Goal: Task Accomplishment & Management: Use online tool/utility

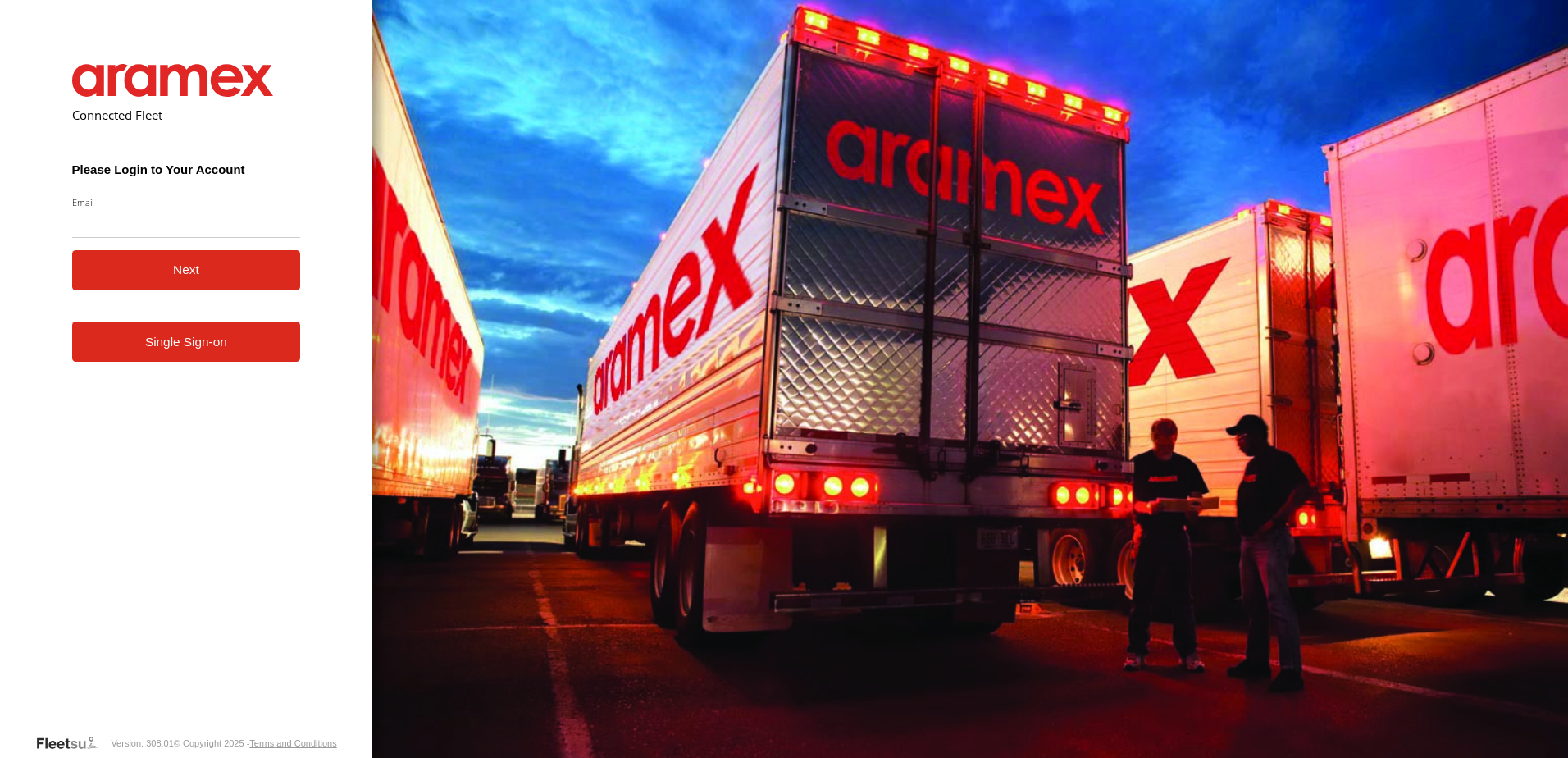
click at [210, 343] on link "Single Sign-on" at bounding box center [187, 341] width 229 height 40
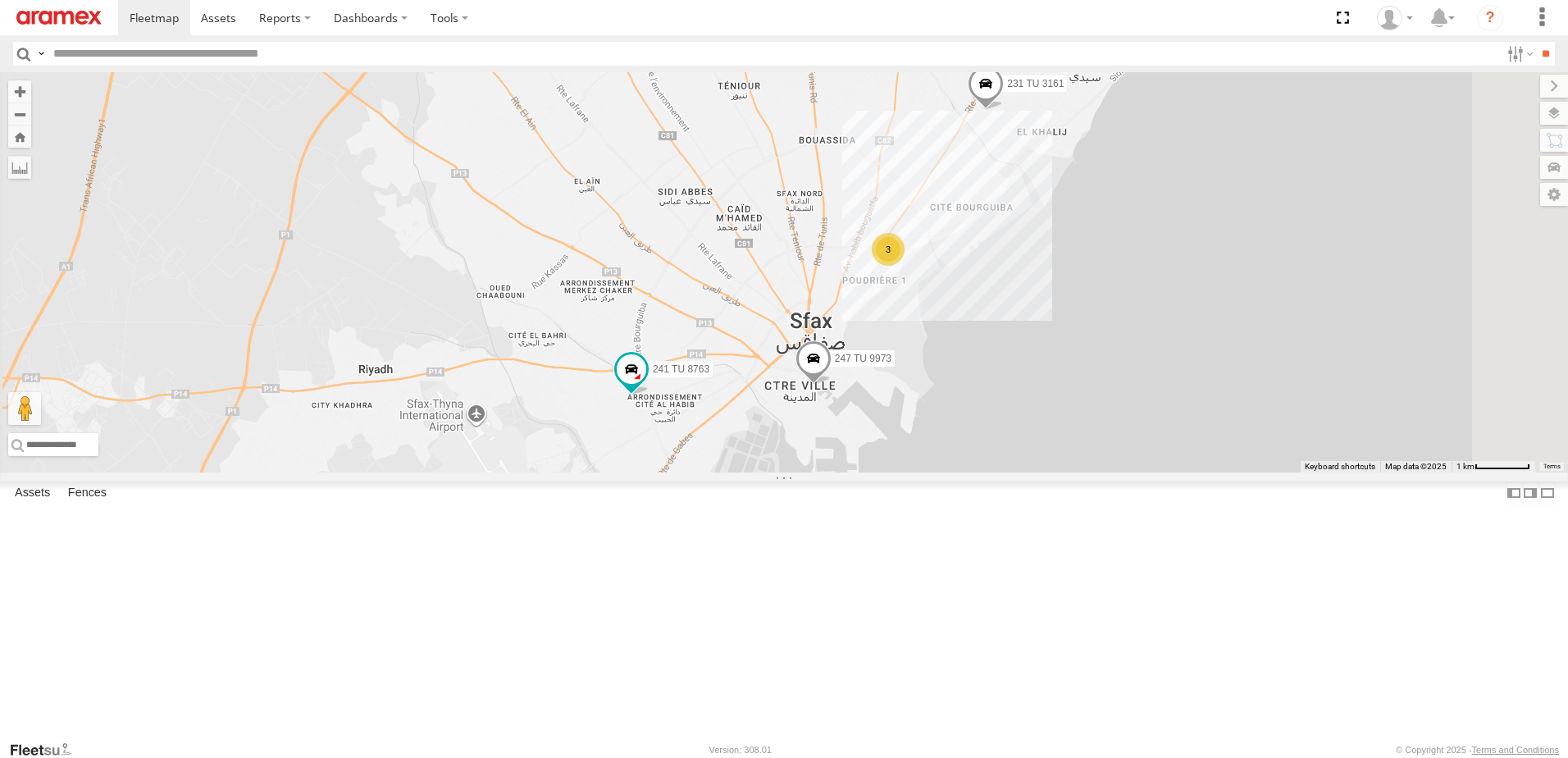
drag, startPoint x: 908, startPoint y: 630, endPoint x: 932, endPoint y: 548, distance: 85.4
click at [932, 473] on div "231 TU 3161 241 TU 8763 247 TU 9973 3" at bounding box center [784, 273] width 1568 height 400
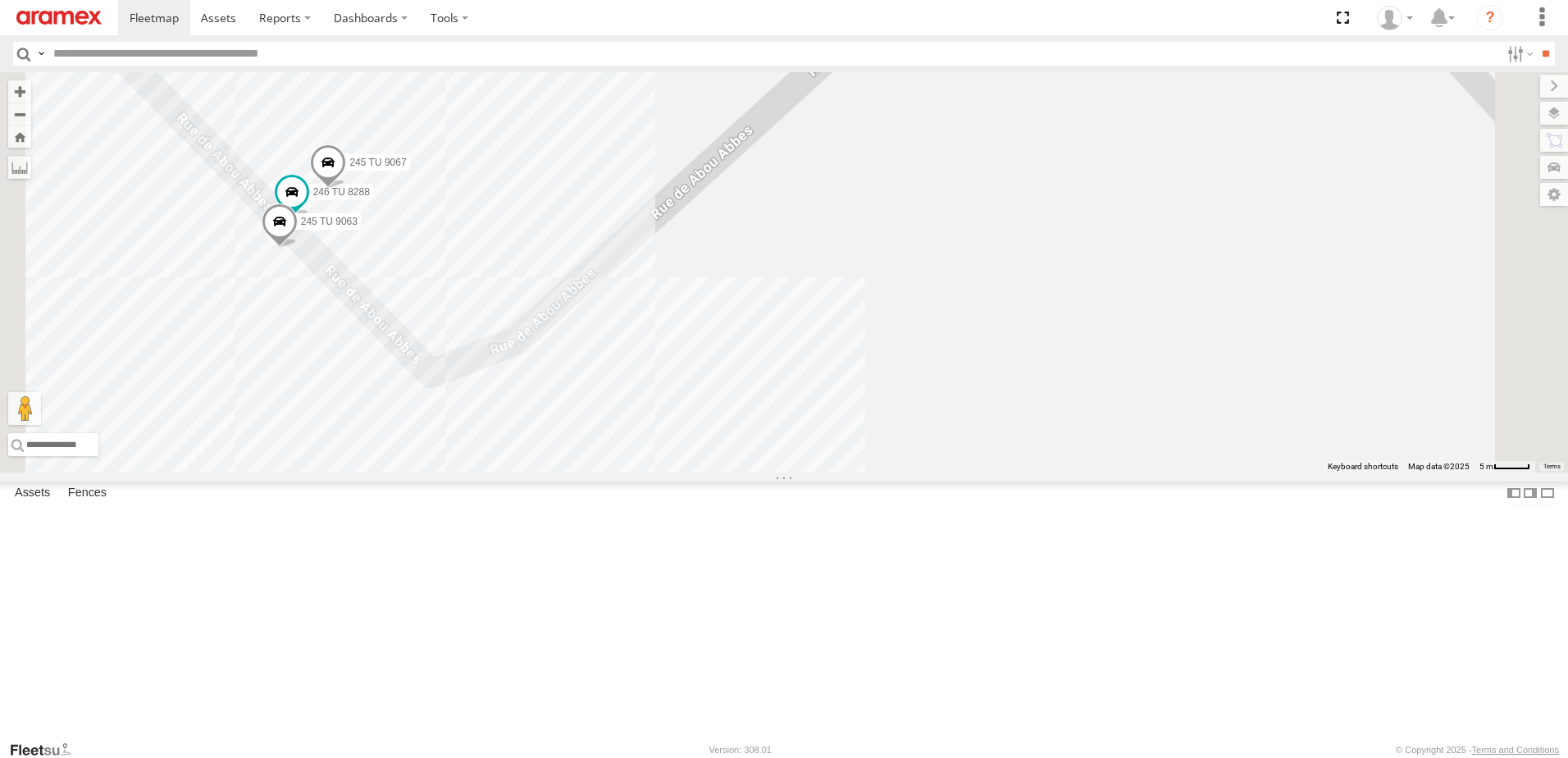
drag, startPoint x: 609, startPoint y: 399, endPoint x: 716, endPoint y: 419, distance: 108.9
click at [716, 419] on div "231 TU 3161 241 TU 8763 247 TU 9973 246 TU 8288 245 TU 9063 245 TU 9067" at bounding box center [784, 273] width 1568 height 400
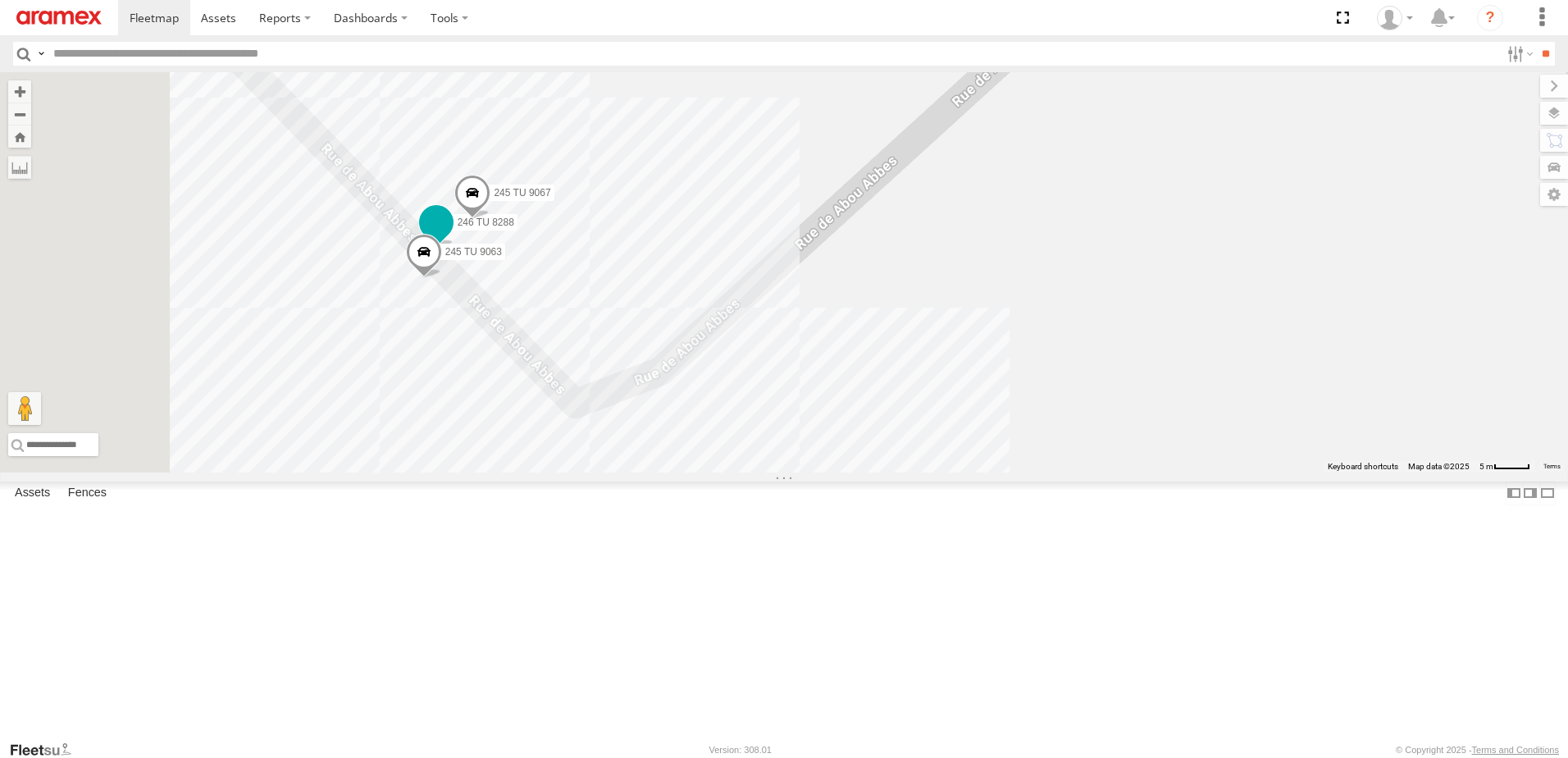
click at [451, 237] on span at bounding box center [436, 222] width 30 height 30
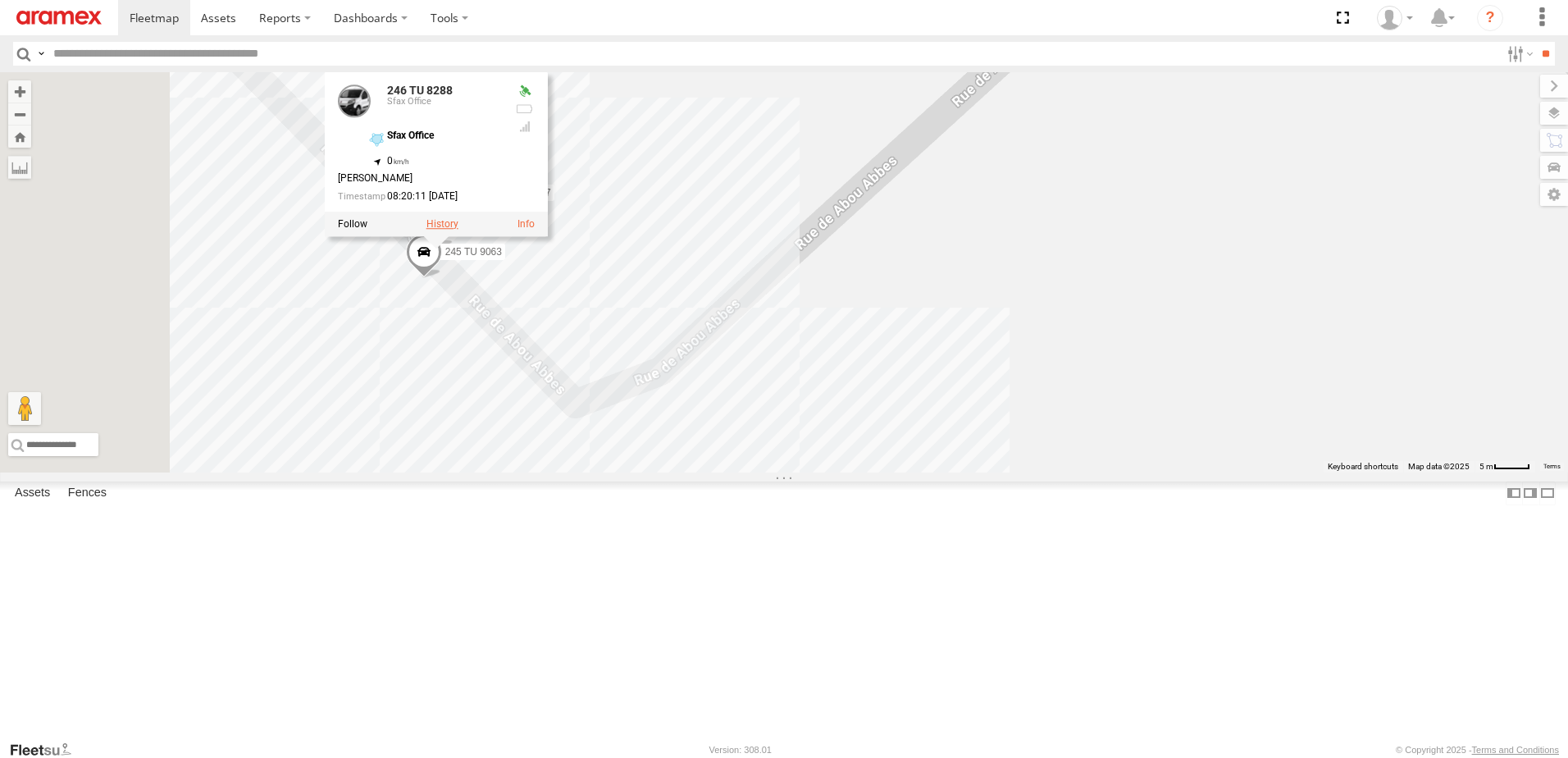
click at [459, 230] on label at bounding box center [442, 224] width 32 height 12
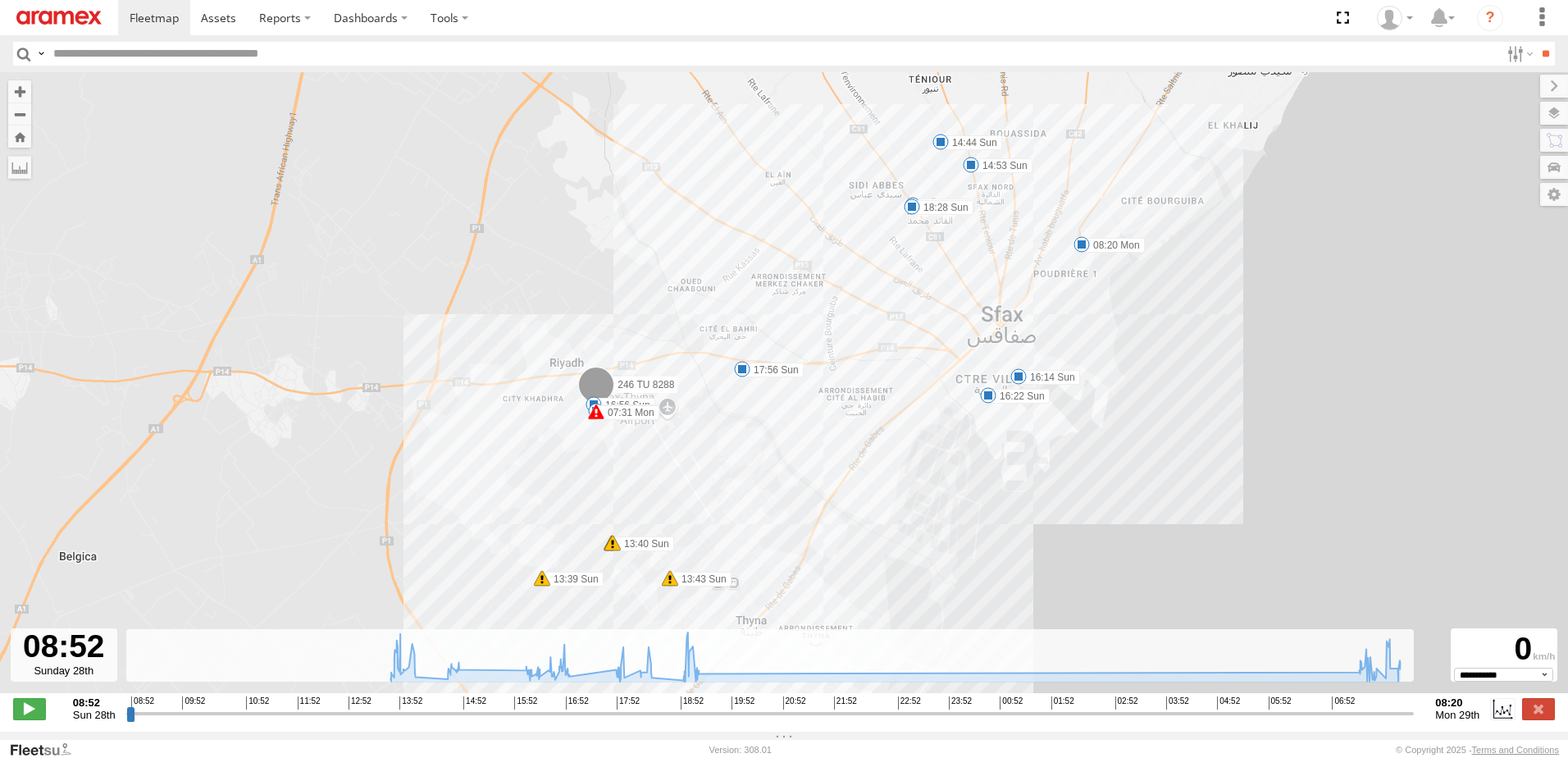
drag, startPoint x: 889, startPoint y: 427, endPoint x: 896, endPoint y: 385, distance: 42.6
click at [896, 385] on div "246 TU 8288 13:39 Sun 13:40 Sun 13:40 Sun 13:43 Sun 14:06 Sun 14:44 Sun 14:53 S…" at bounding box center [784, 391] width 1568 height 639
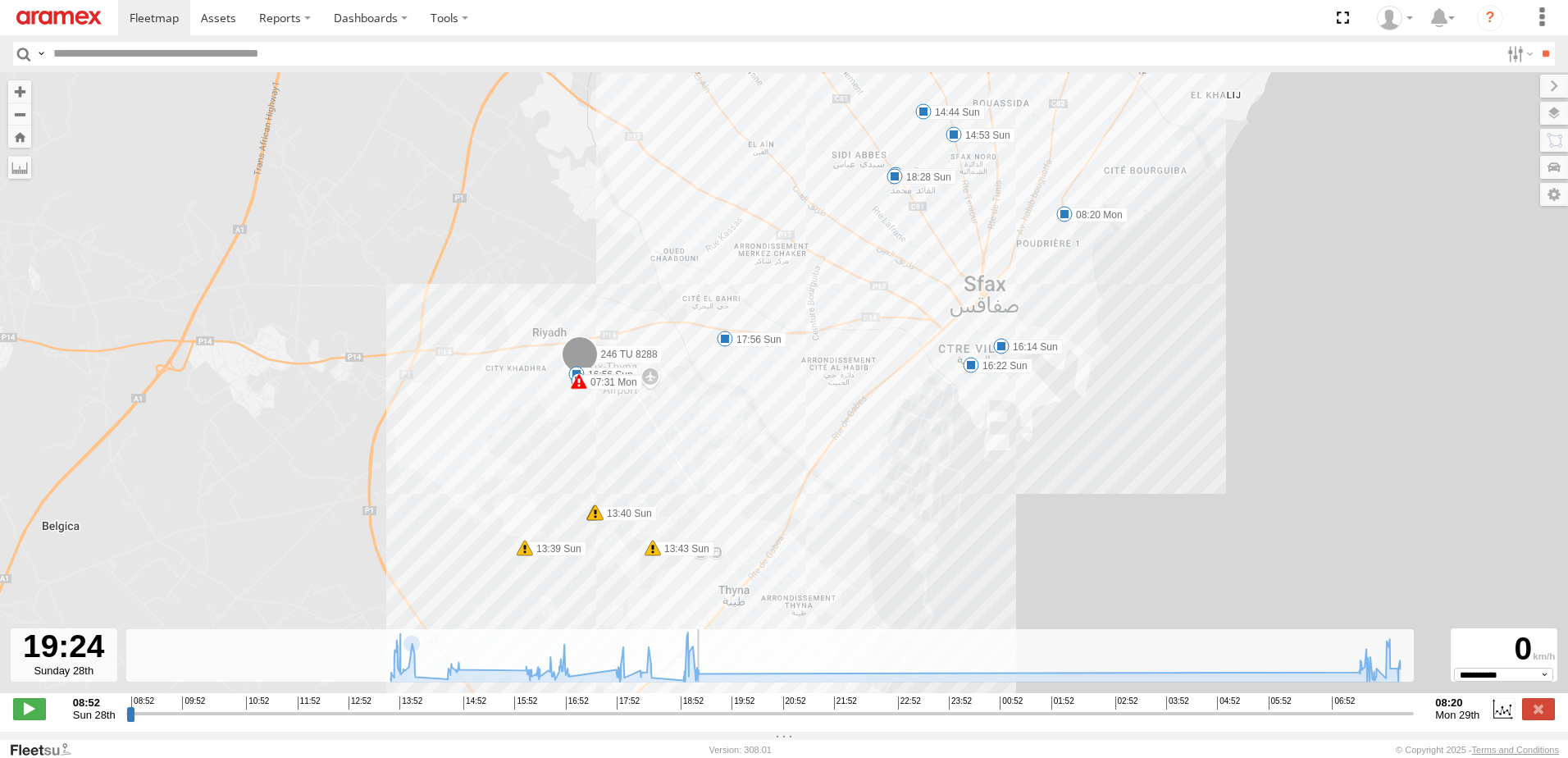
drag, startPoint x: 131, startPoint y: 722, endPoint x: 705, endPoint y: 710, distance: 574.1
type input "**********"
click at [705, 710] on input "range" at bounding box center [770, 714] width 1289 height 16
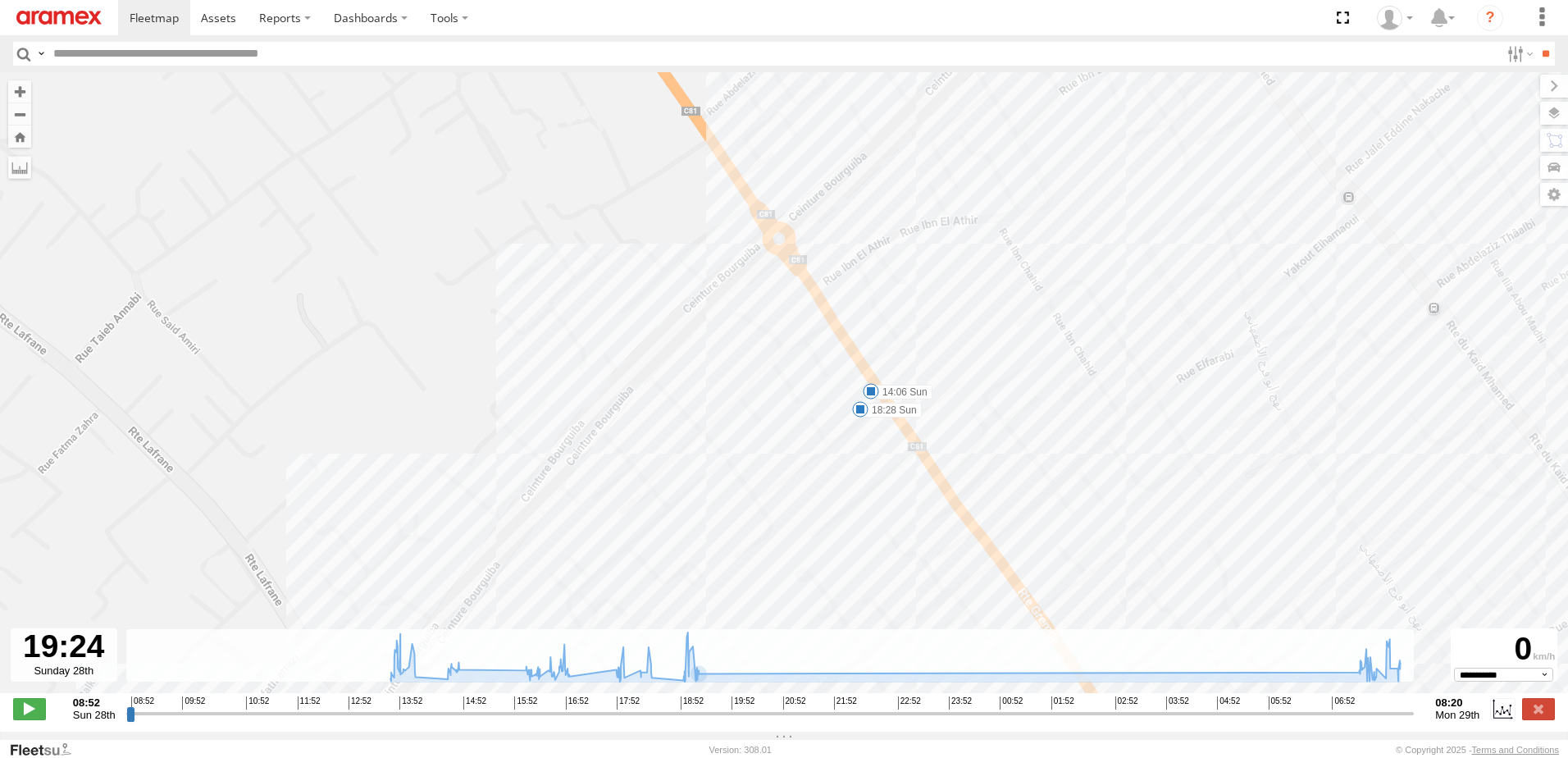
drag, startPoint x: 833, startPoint y: 216, endPoint x: 802, endPoint y: 478, distance: 263.8
click at [802, 478] on div "246 TU 8288 13:39 Sun 13:40 Sun 13:40 Sun 13:43 Sun 14:06 Sun 14:44 Sun 14:53 S…" at bounding box center [784, 391] width 1568 height 639
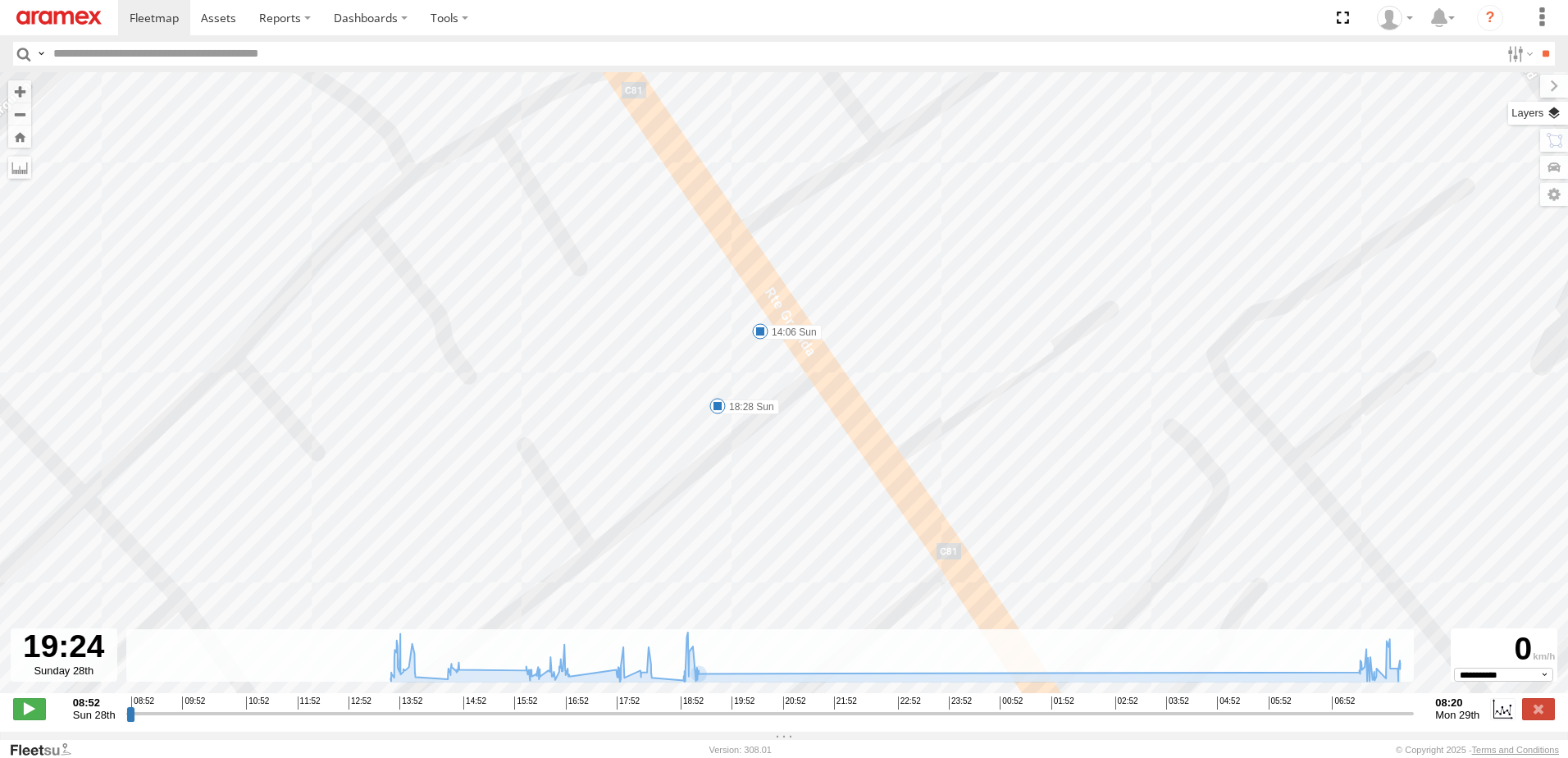
click at [1553, 108] on label at bounding box center [1538, 114] width 60 height 23
click at [0, 0] on label at bounding box center [0, 0] width 0 height 0
click at [0, 0] on span "Satellite + Roadmap" at bounding box center [0, 0] width 0 height 0
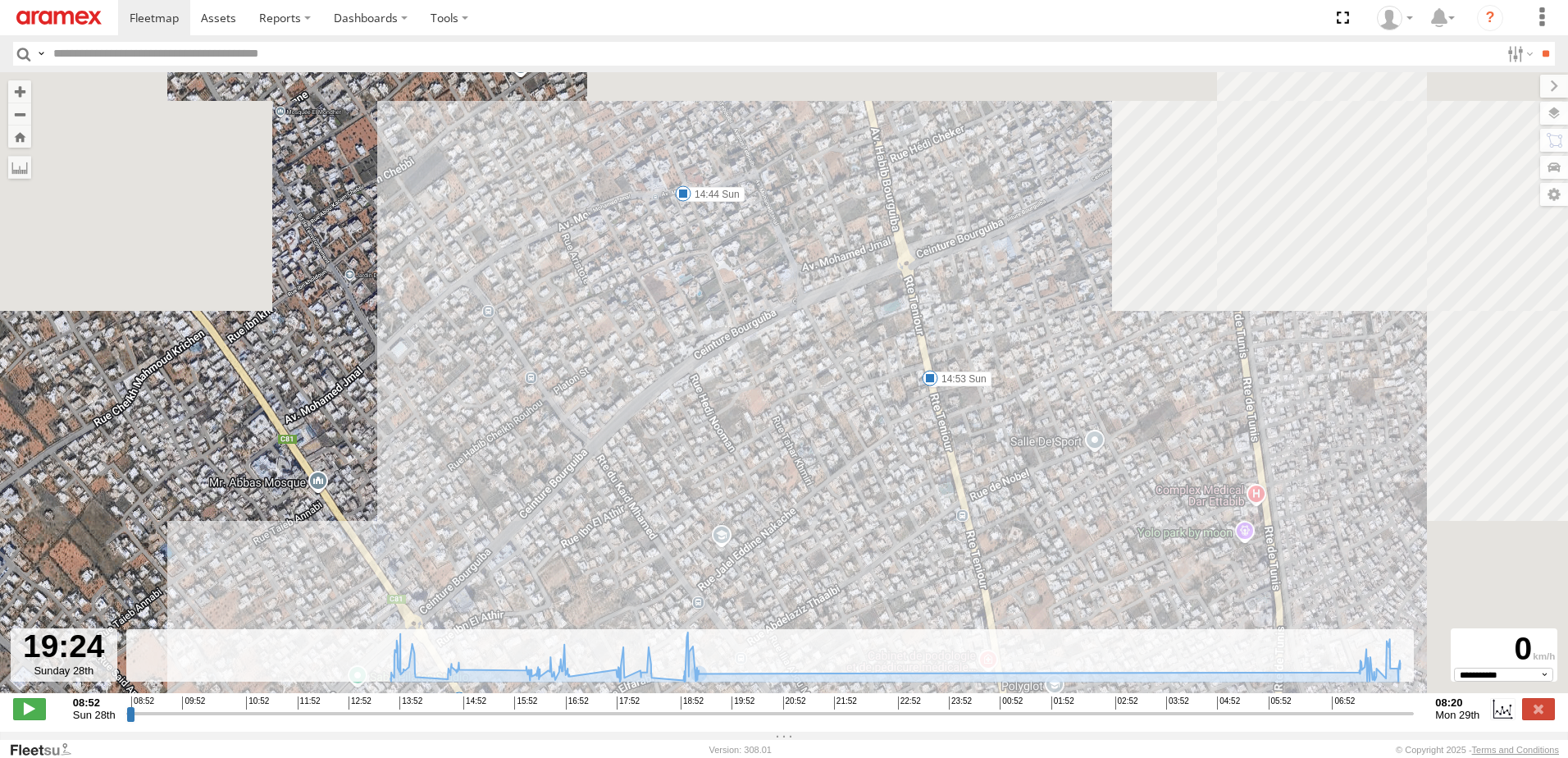
drag, startPoint x: 821, startPoint y: 312, endPoint x: 694, endPoint y: 232, distance: 150.1
click at [694, 232] on div "246 TU 8288 13:39 Sun 13:40 Sun 13:40 Sun 13:43 Sun 14:06 Sun 14:44 Sun 14:53 S…" at bounding box center [784, 391] width 1568 height 639
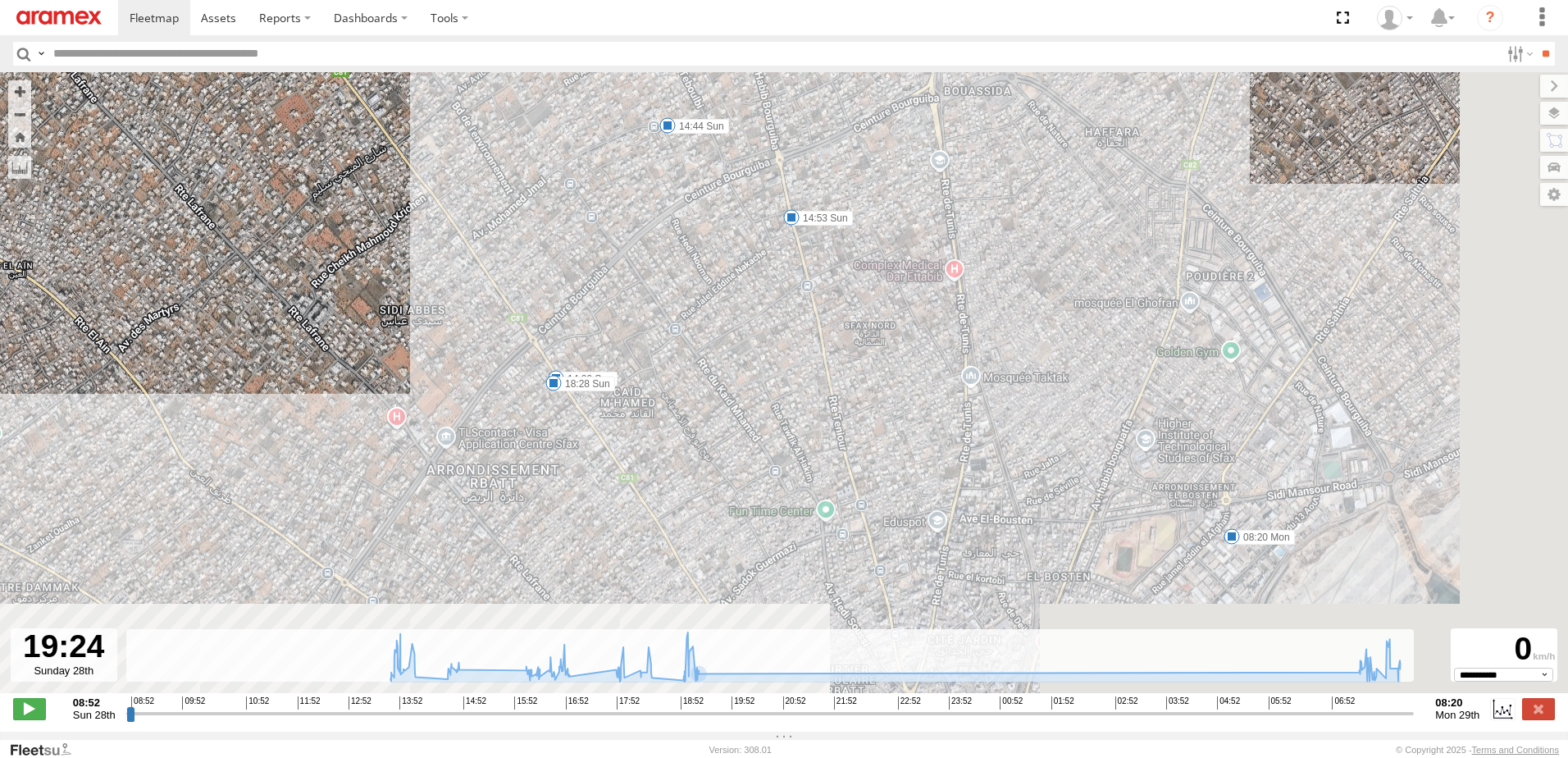
drag, startPoint x: 779, startPoint y: 402, endPoint x: 697, endPoint y: 222, distance: 197.8
click at [697, 222] on div "246 TU 8288 13:39 Sun 13:40 Sun 13:40 Sun 13:43 Sun 14:06 Sun 14:44 Sun 14:53 S…" at bounding box center [784, 391] width 1568 height 639
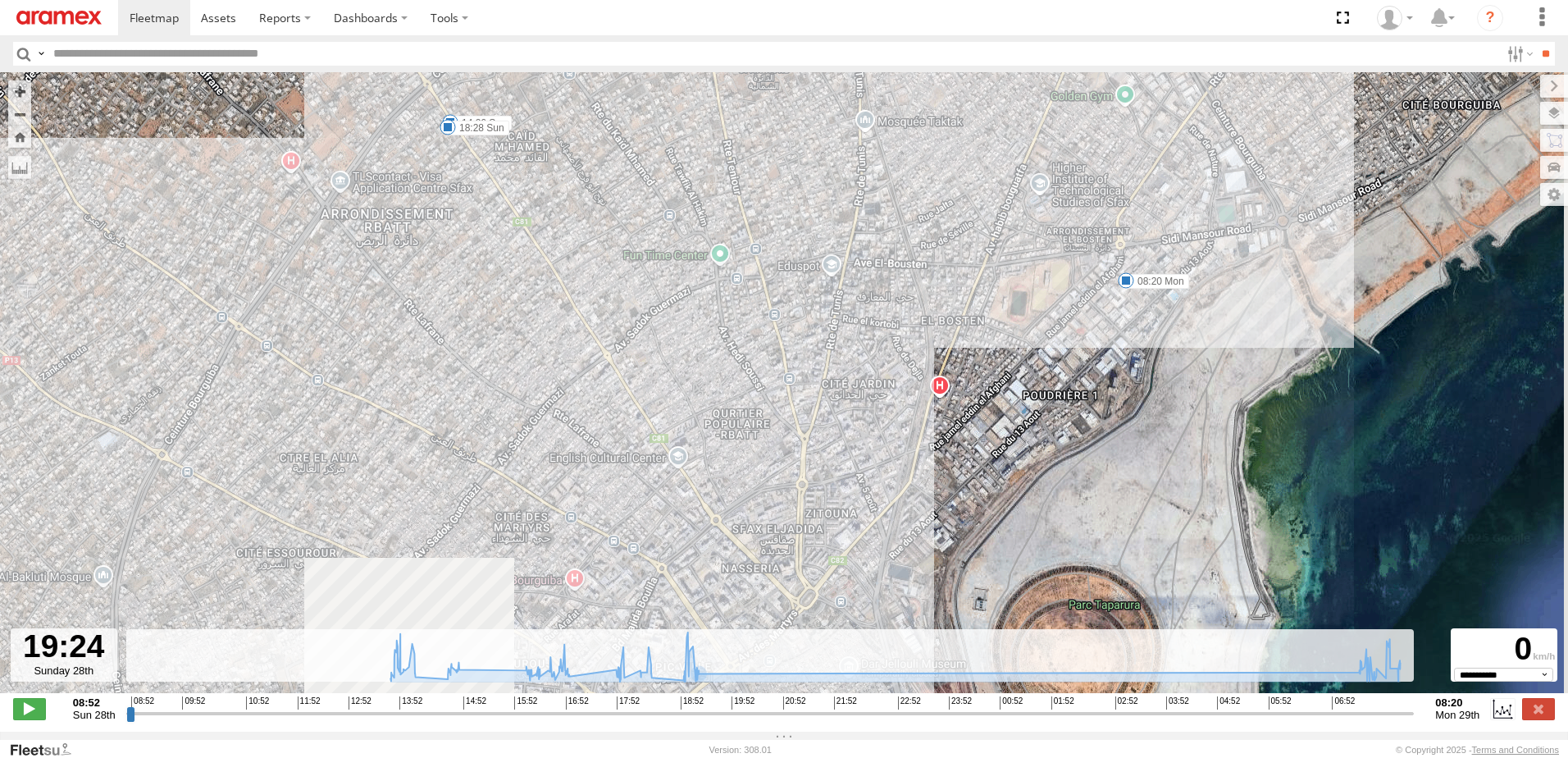
drag, startPoint x: 740, startPoint y: 320, endPoint x: 687, endPoint y: 172, distance: 157.2
click at [687, 172] on div "246 TU 8288 13:39 Sun 13:40 Sun 13:40 Sun 13:43 Sun 14:06 Sun 14:44 Sun 14:53 S…" at bounding box center [784, 391] width 1568 height 639
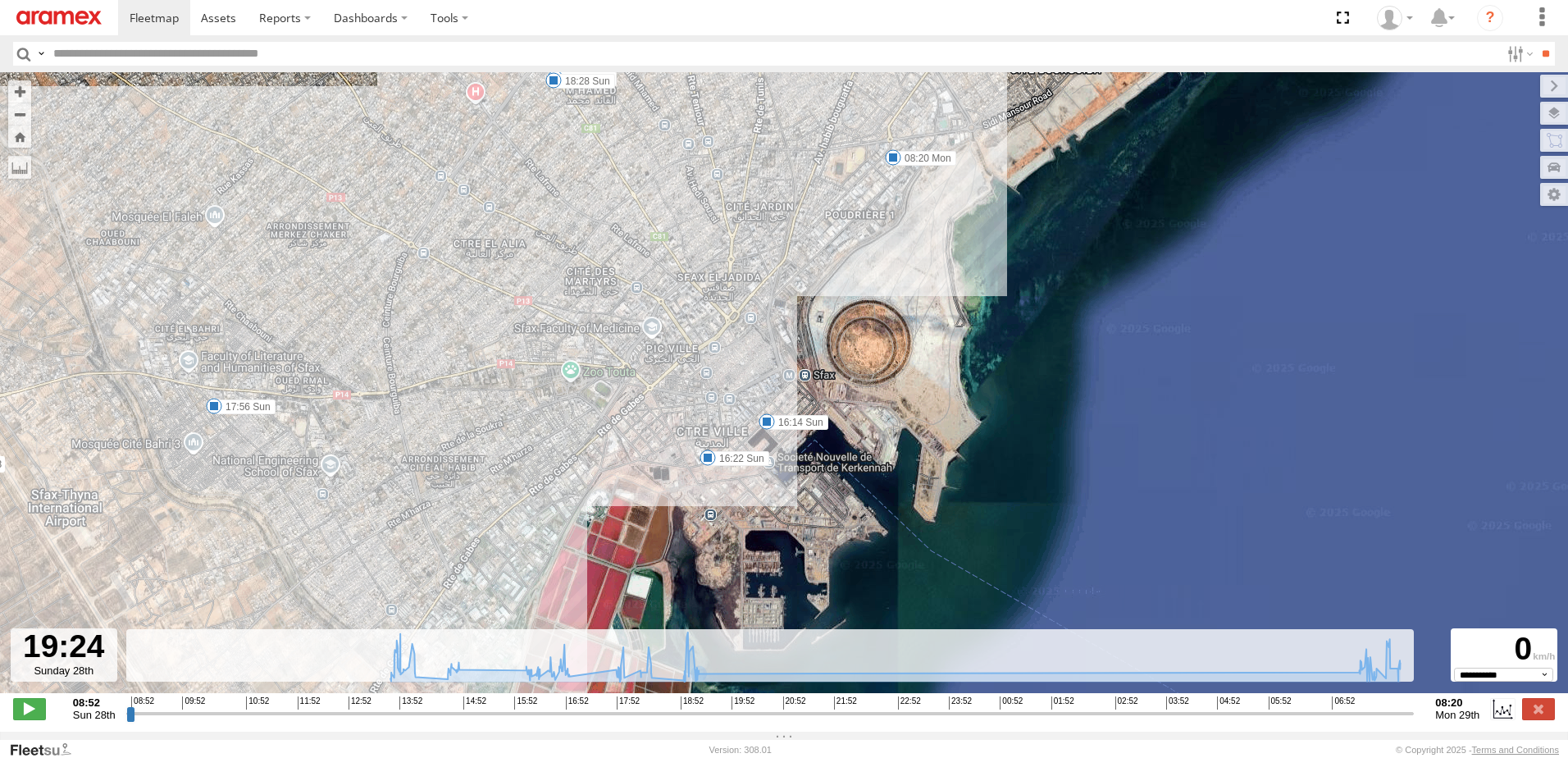
drag, startPoint x: 719, startPoint y: 283, endPoint x: 711, endPoint y: 155, distance: 128.2
click at [711, 155] on div "246 TU 8288 13:39 Sun 13:40 Sun 13:40 Sun 13:43 Sun 14:06 Sun 14:44 Sun 14:53 S…" at bounding box center [784, 391] width 1568 height 639
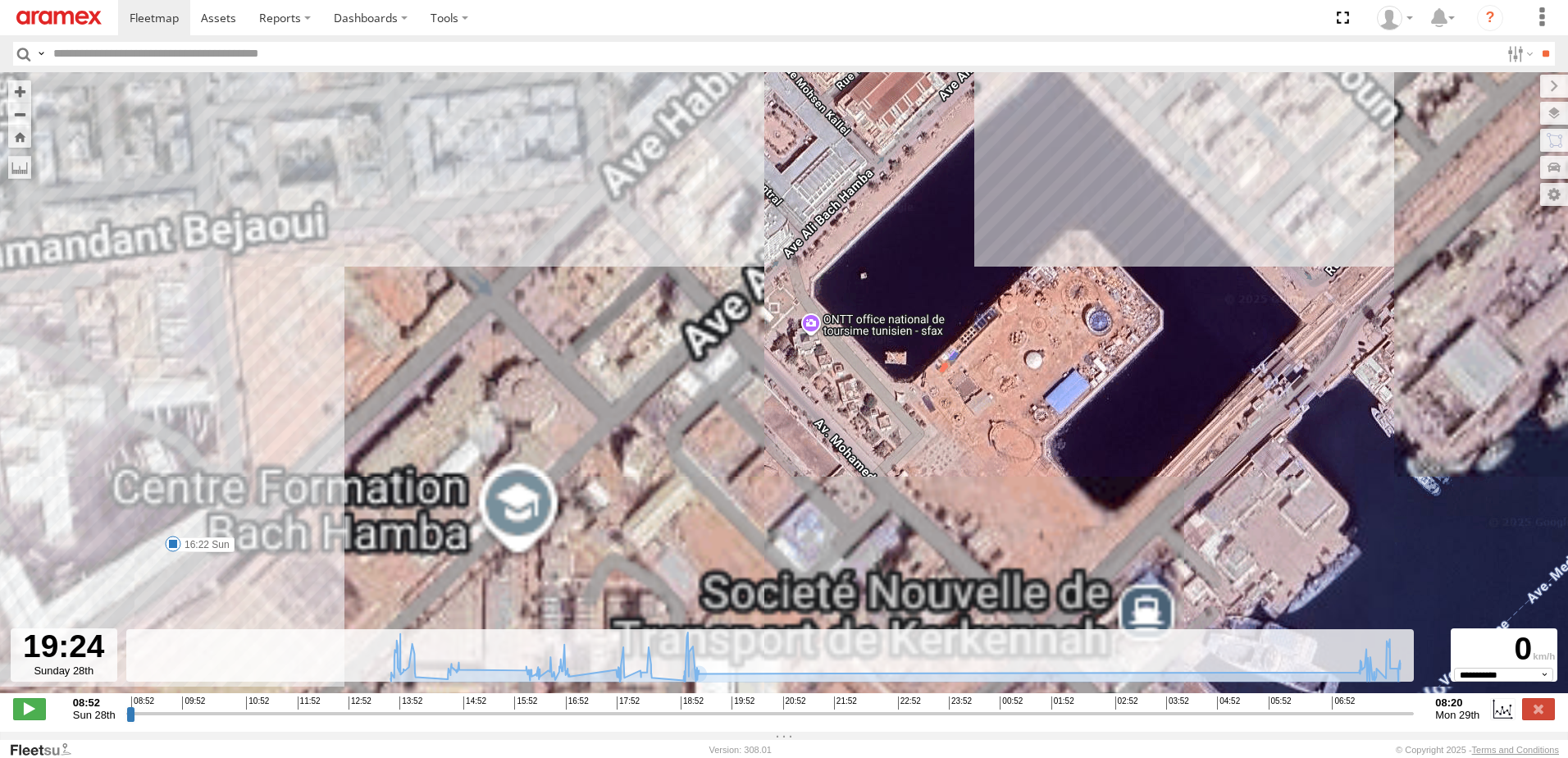
drag, startPoint x: 452, startPoint y: 301, endPoint x: 786, endPoint y: 82, distance: 399.4
click at [786, 82] on div "246 TU 8288 13:39 Sun 13:40 Sun 13:40 Sun 13:43 Sun 14:06 Sun 14:44 Sun 14:53 S…" at bounding box center [784, 391] width 1568 height 639
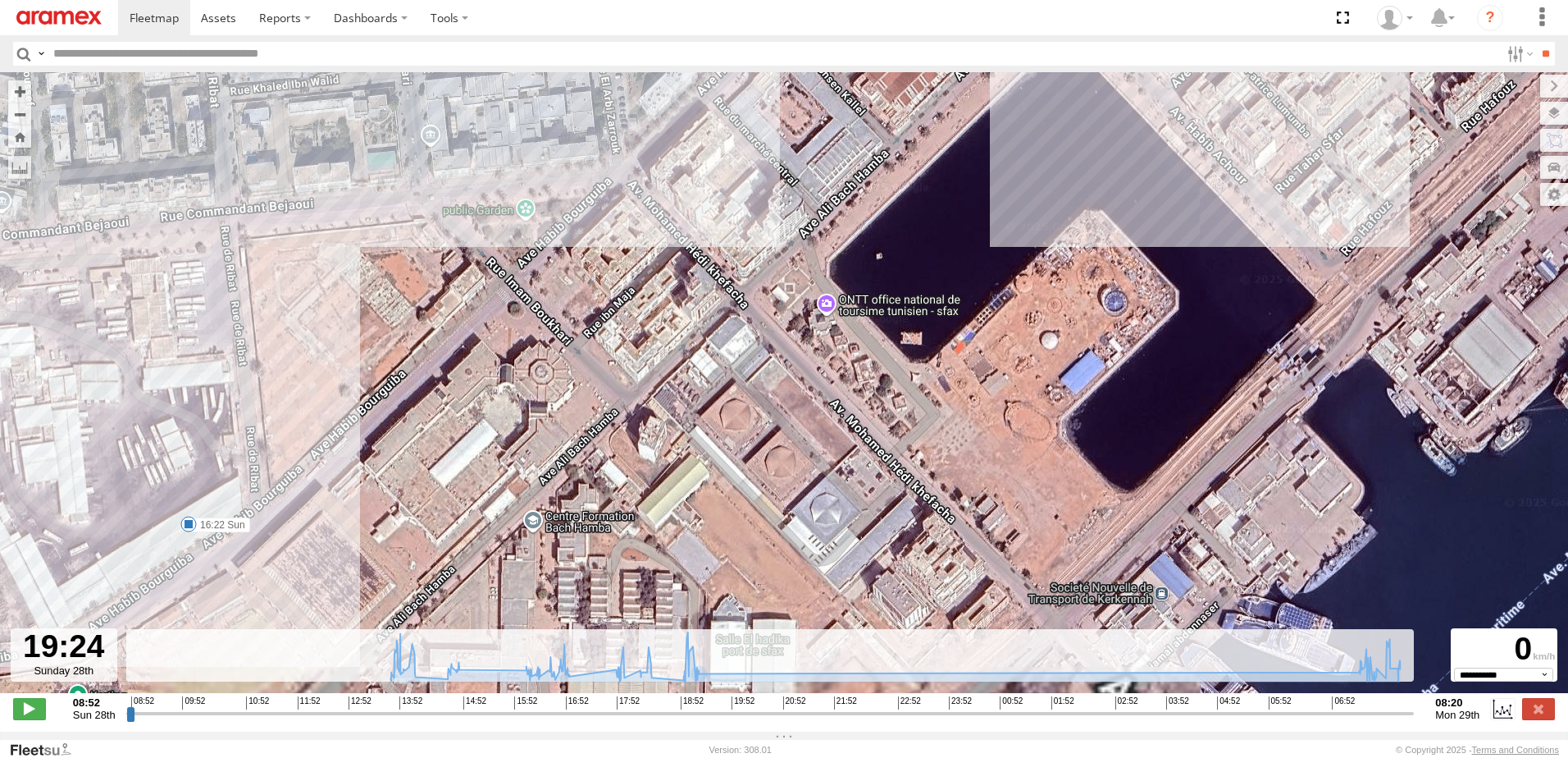
drag, startPoint x: 500, startPoint y: 327, endPoint x: 850, endPoint y: 112, distance: 410.8
click at [850, 112] on div "246 TU 8288 13:39 Sun 13:40 Sun 13:40 Sun 13:43 Sun 14:06 Sun 14:44 Sun 14:53 S…" at bounding box center [784, 391] width 1568 height 639
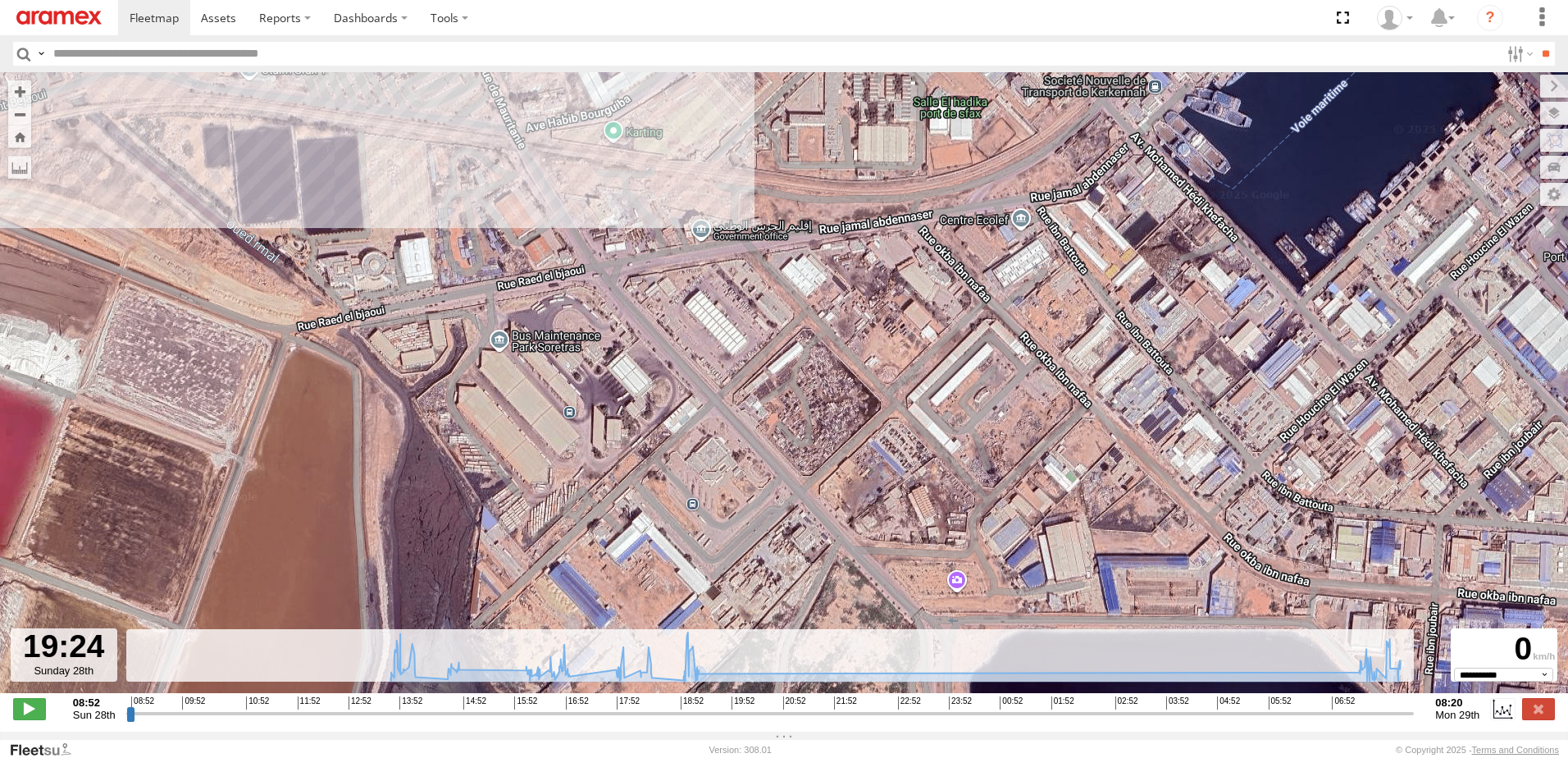
drag, startPoint x: 601, startPoint y: 352, endPoint x: 647, endPoint y: 102, distance: 254.2
click at [647, 102] on div "246 TU 8288 13:39 Sun 13:40 Sun 13:40 Sun 13:43 Sun 14:06 Sun 14:44 Sun 14:53 S…" at bounding box center [784, 391] width 1568 height 639
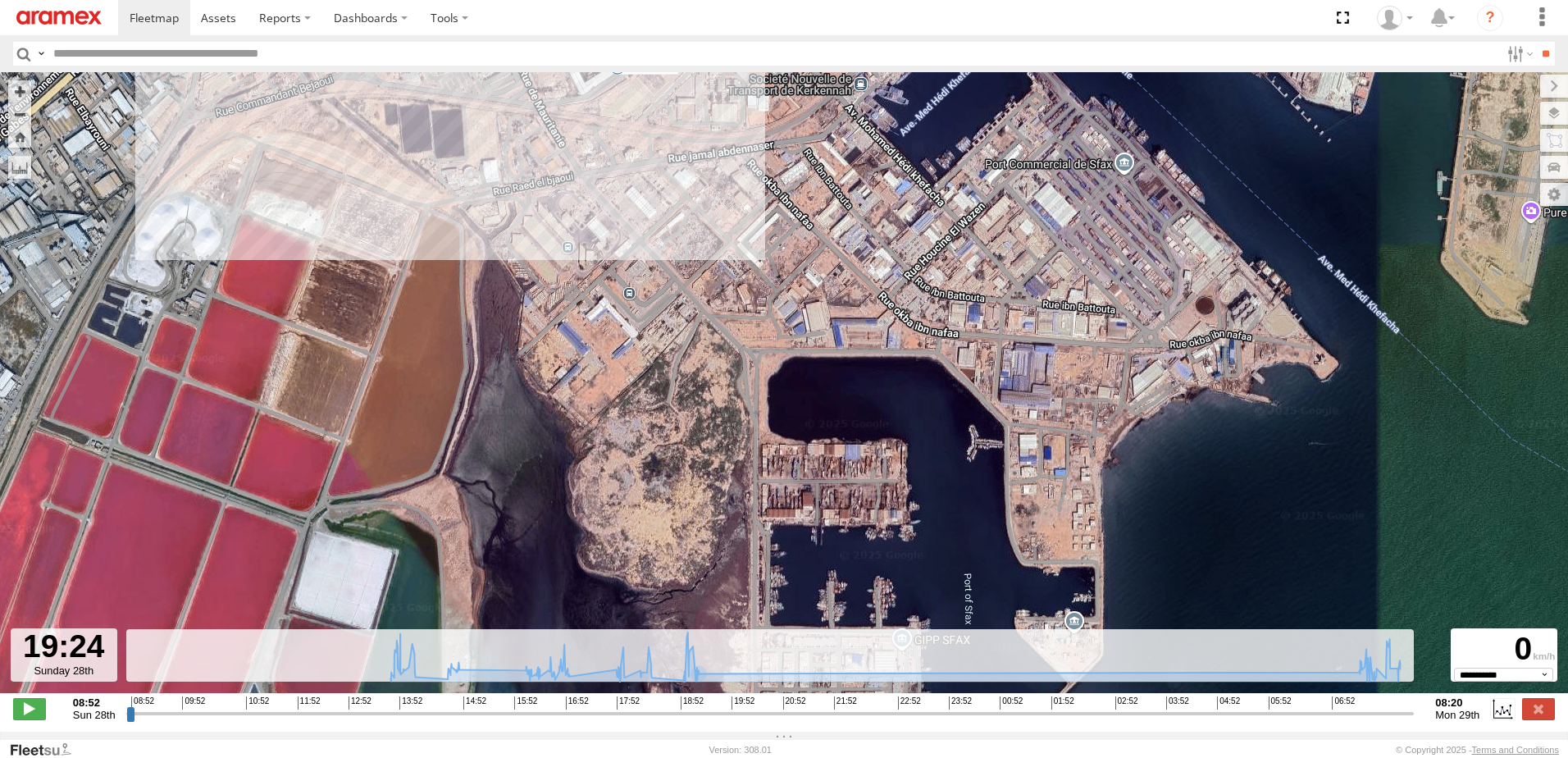
drag, startPoint x: 679, startPoint y: 288, endPoint x: 687, endPoint y: 214, distance: 74.4
click at [657, 208] on div "246 TU 8288 13:39 Sun 13:40 Sun 13:40 Sun 13:43 Sun 14:06 Sun 14:44 Sun 14:53 S…" at bounding box center [784, 391] width 1568 height 639
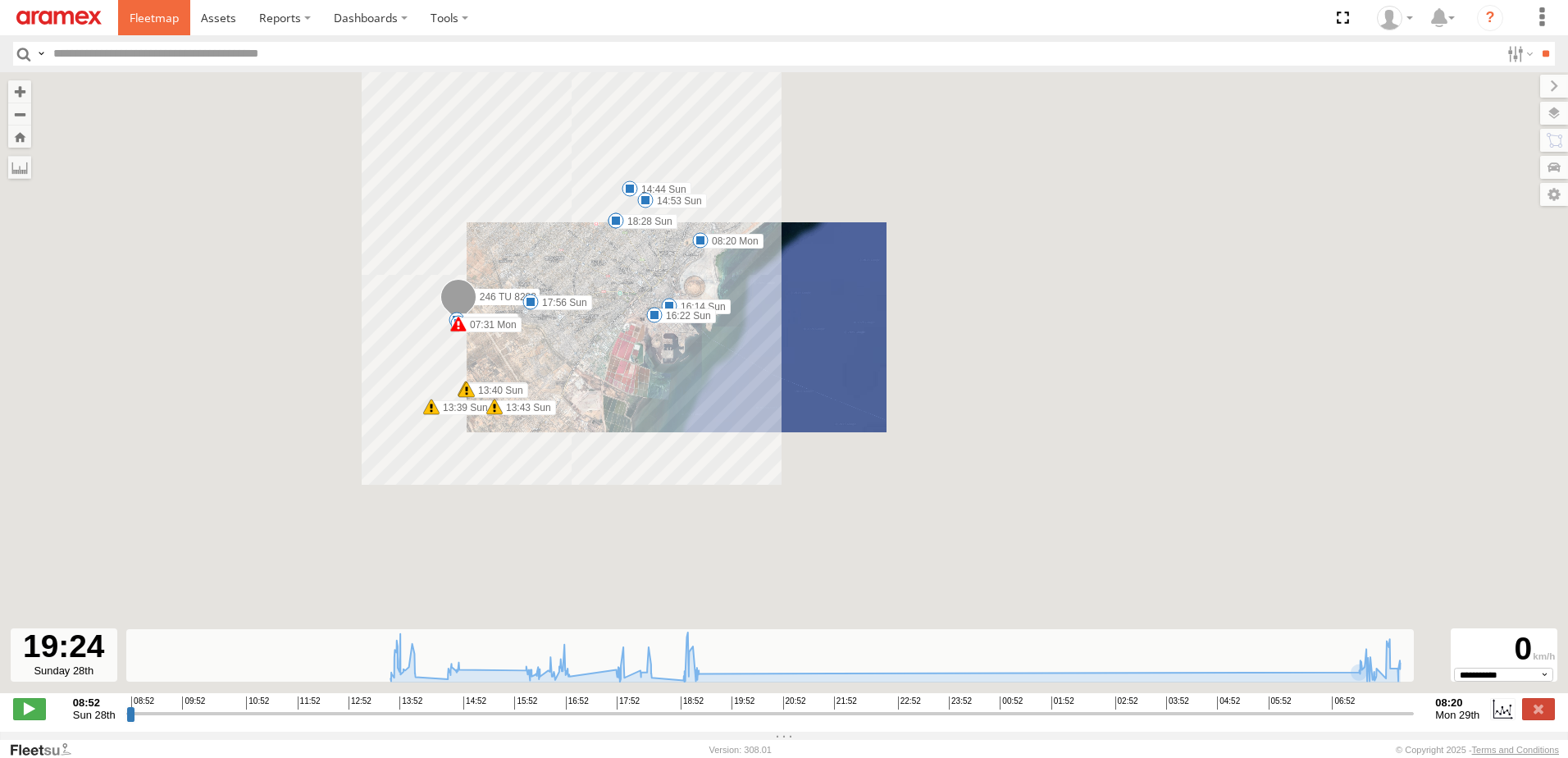
click at [148, 18] on span at bounding box center [154, 17] width 49 height 16
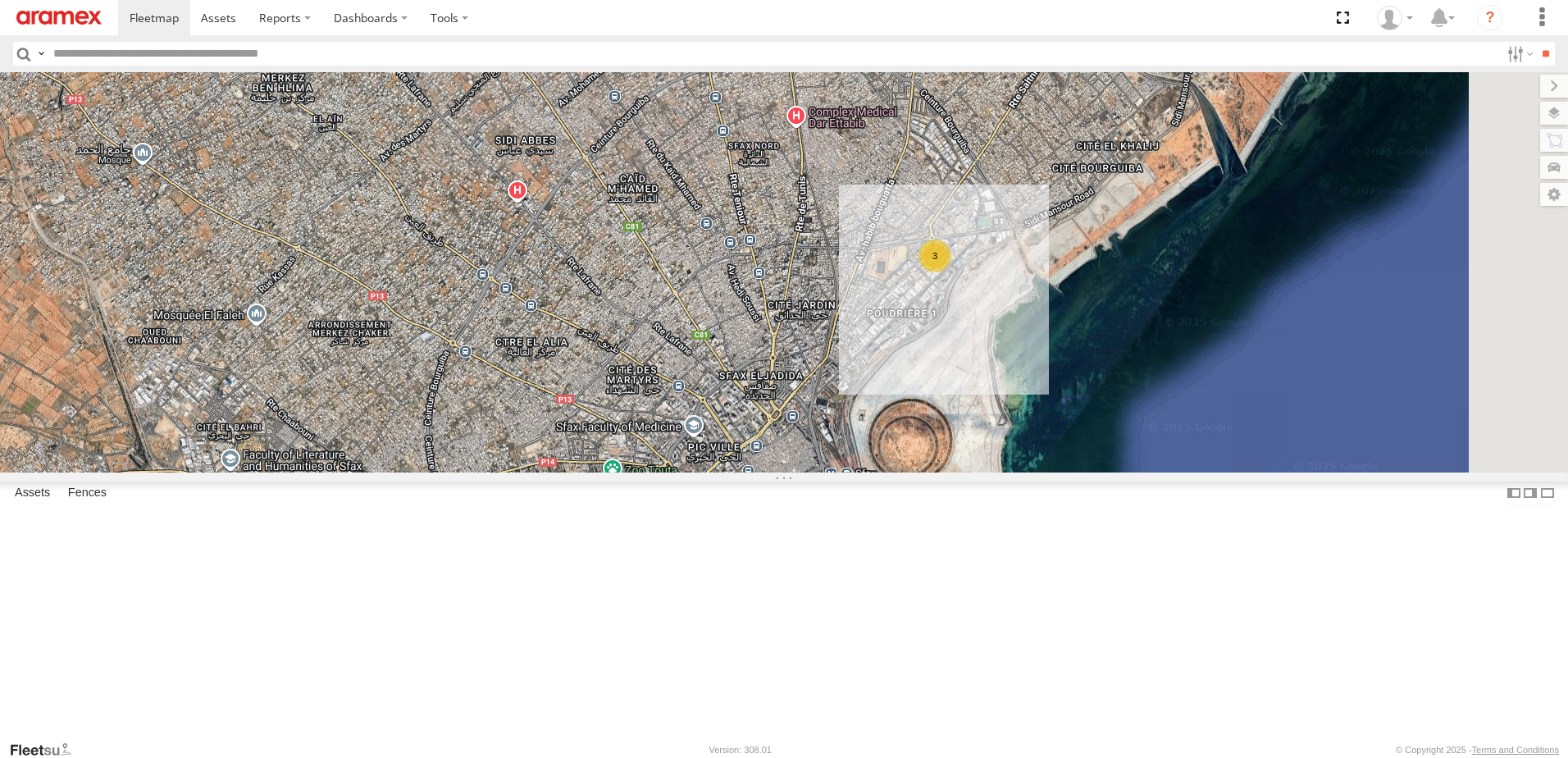
click at [455, 561] on span at bounding box center [441, 546] width 30 height 30
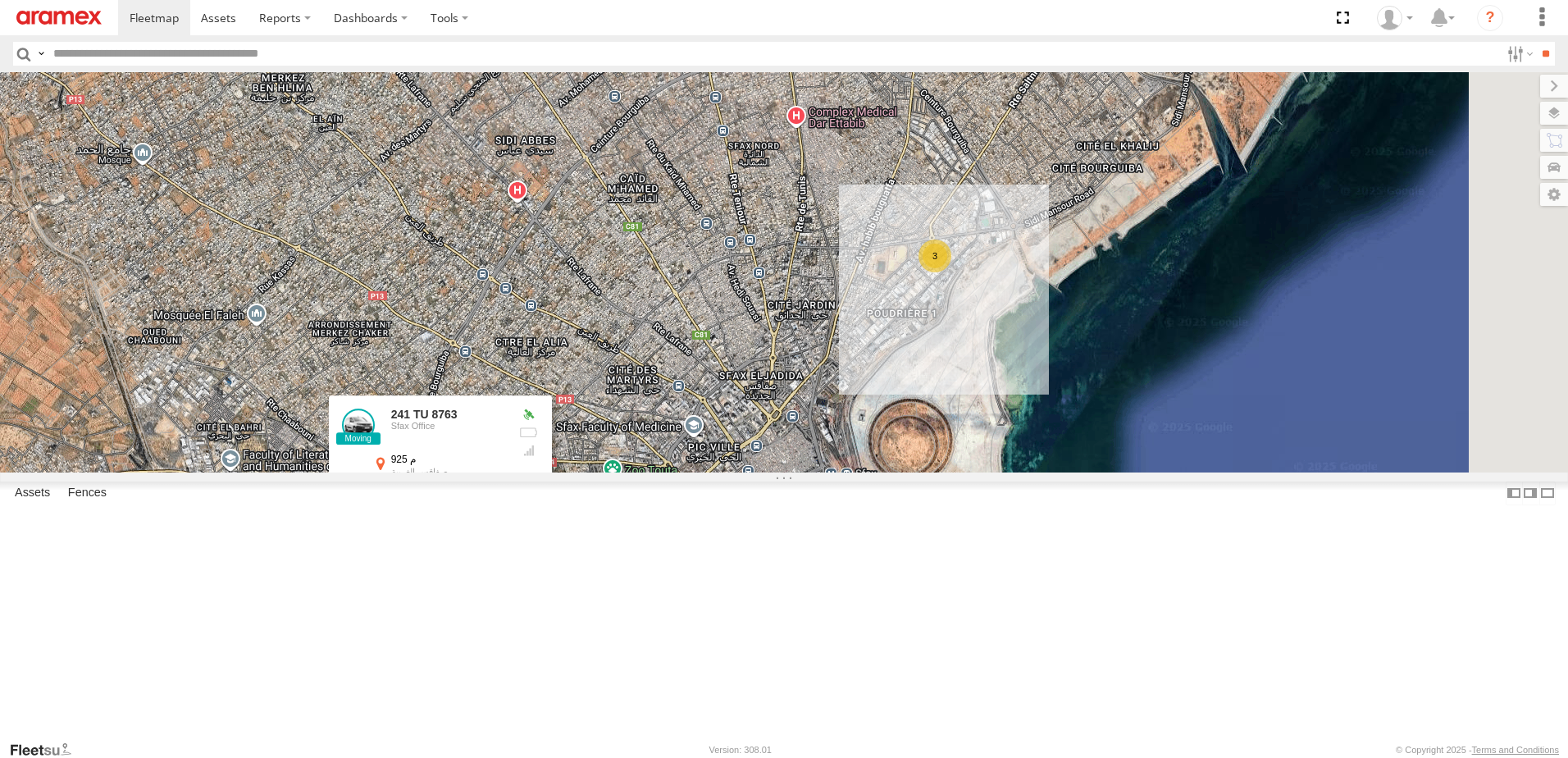
click at [461, 554] on label at bounding box center [446, 548] width 30 height 12
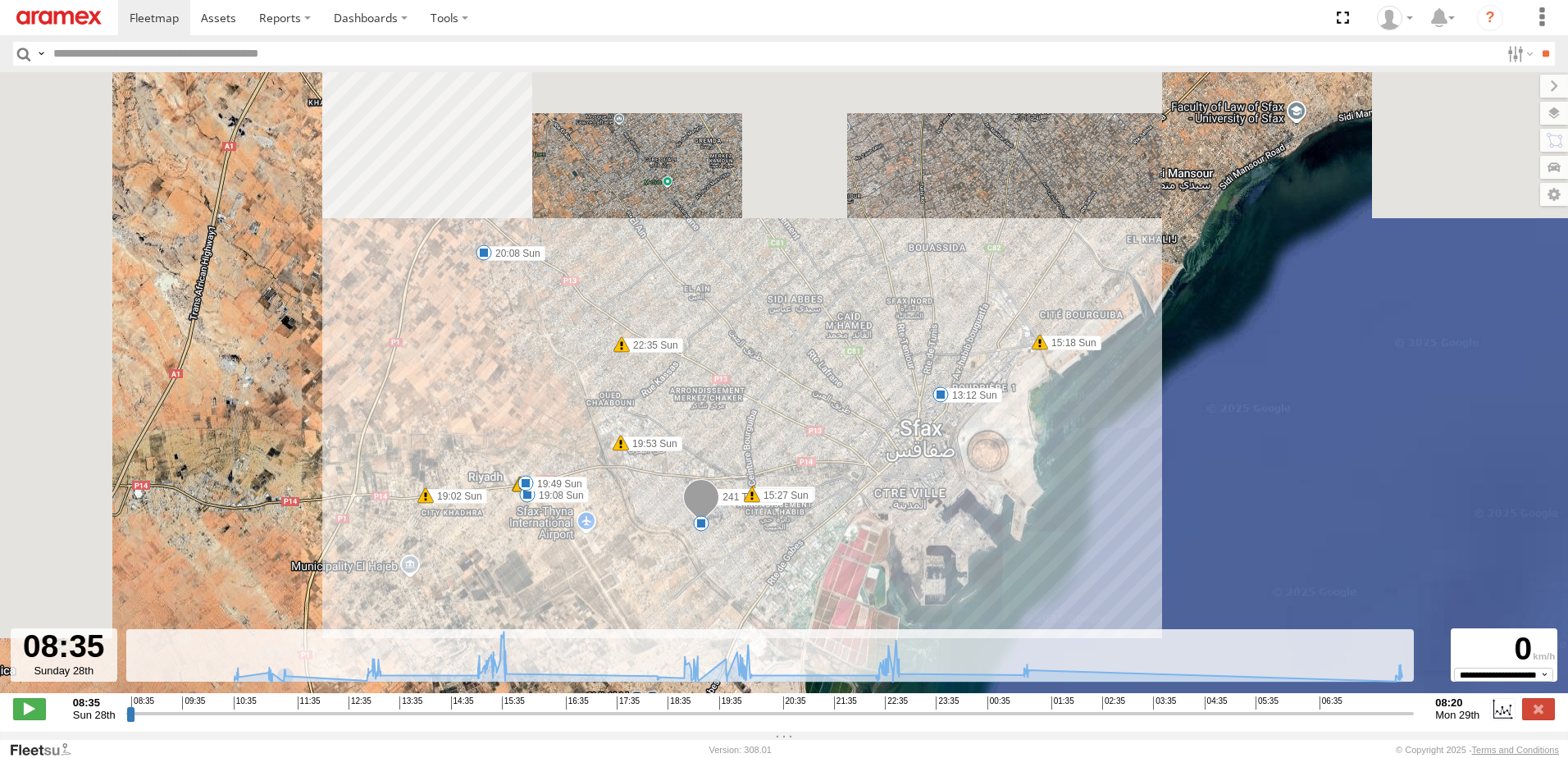
drag, startPoint x: 124, startPoint y: 724, endPoint x: 232, endPoint y: 714, distance: 108.5
click at [232, 714] on div "08:35 Sun 28th Created with Highcharts 6.0.7 Highcharts.com 08:35 09:35 10:35 1…" at bounding box center [784, 709] width 1542 height 25
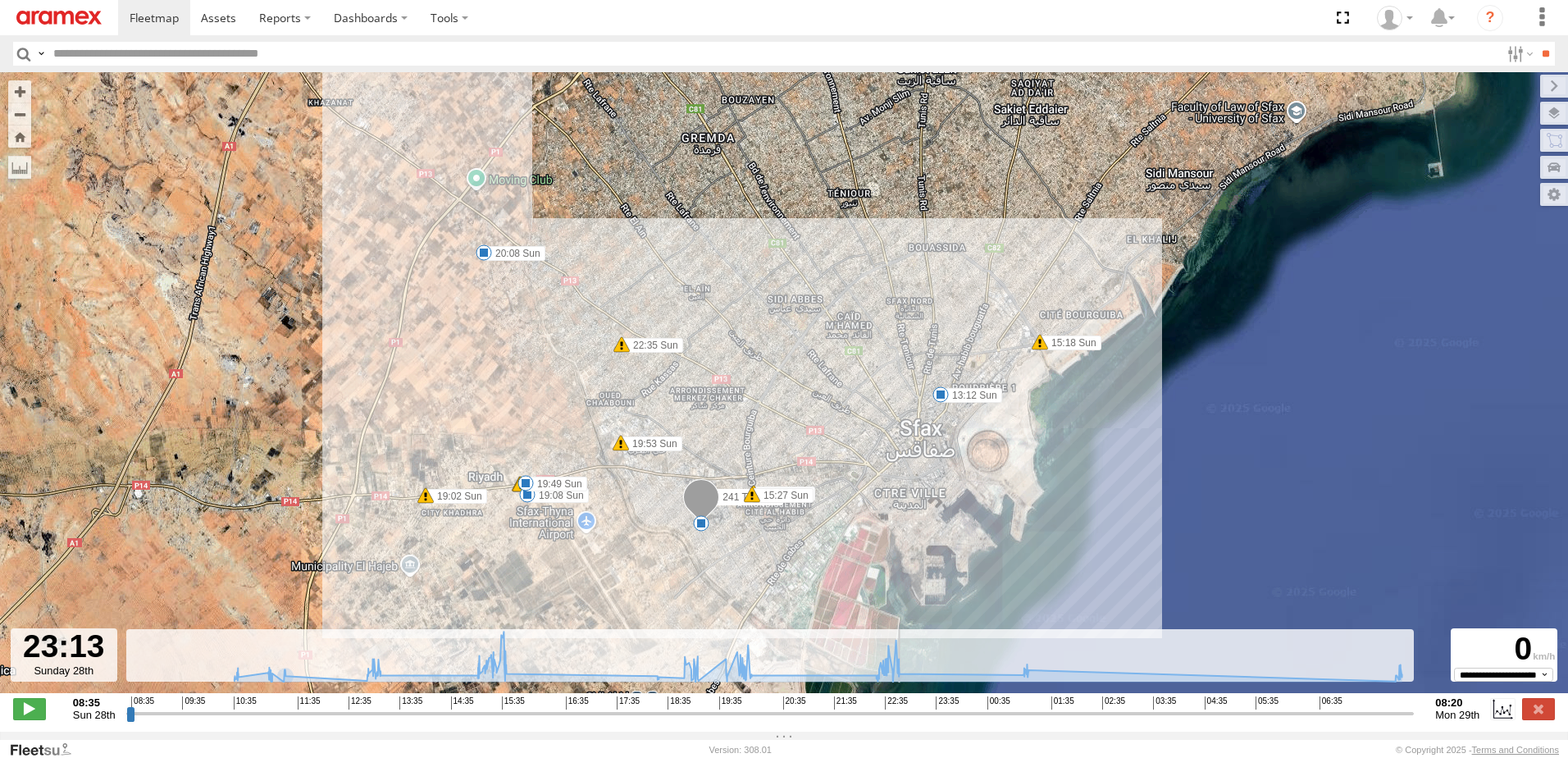
drag, startPoint x: 132, startPoint y: 722, endPoint x: 919, endPoint y: 695, distance: 787.5
type input "**********"
click at [919, 706] on input "range" at bounding box center [770, 714] width 1289 height 16
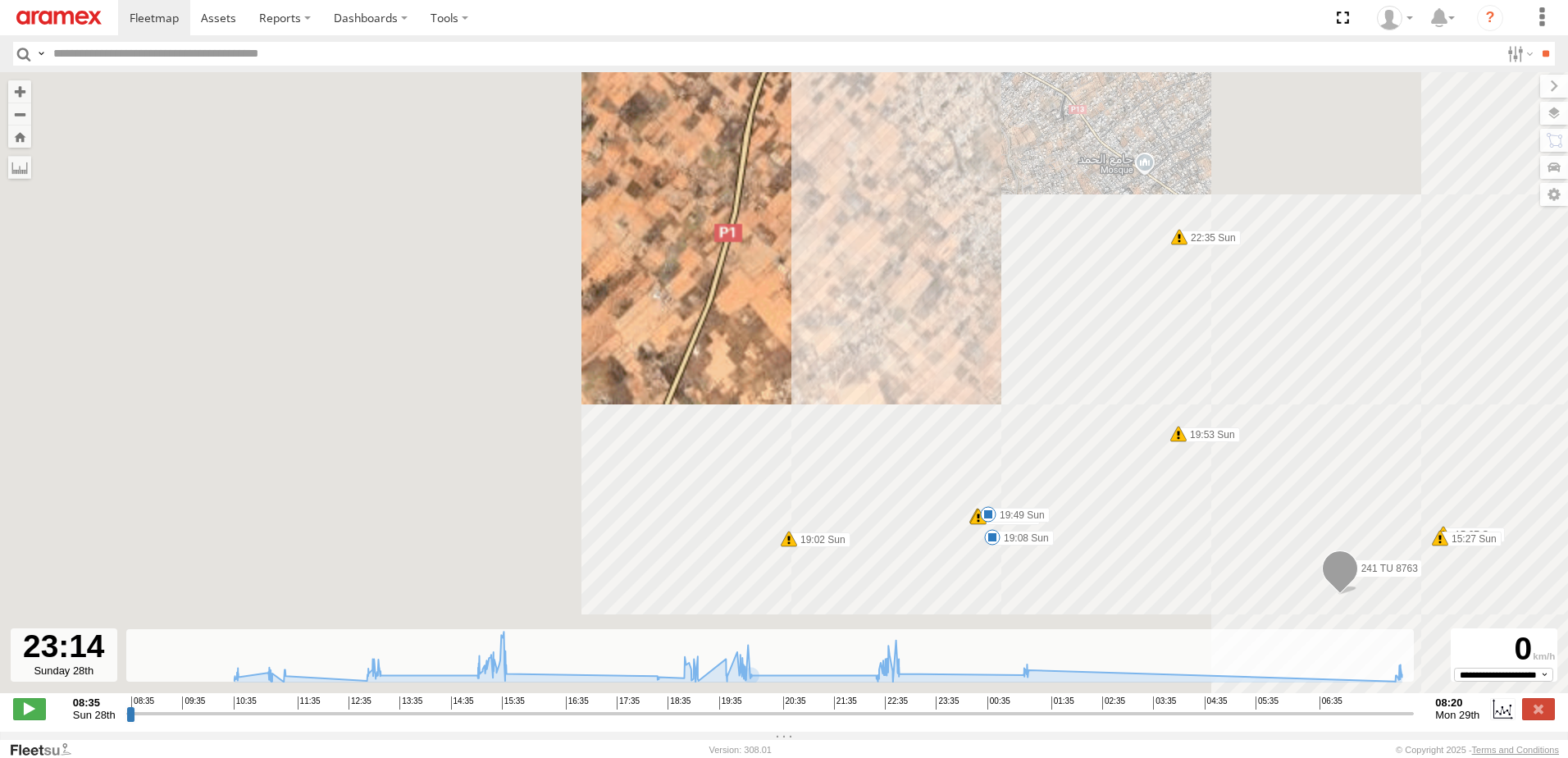
drag, startPoint x: 967, startPoint y: 456, endPoint x: 1006, endPoint y: 244, distance: 215.6
click at [1006, 244] on div "241 TU 8763 13:12 Sun 15:18 Sun 15:27 Sun 15:27 Sun 19:02 Sun 19:05 Sun 19:05 S…" at bounding box center [784, 391] width 1568 height 639
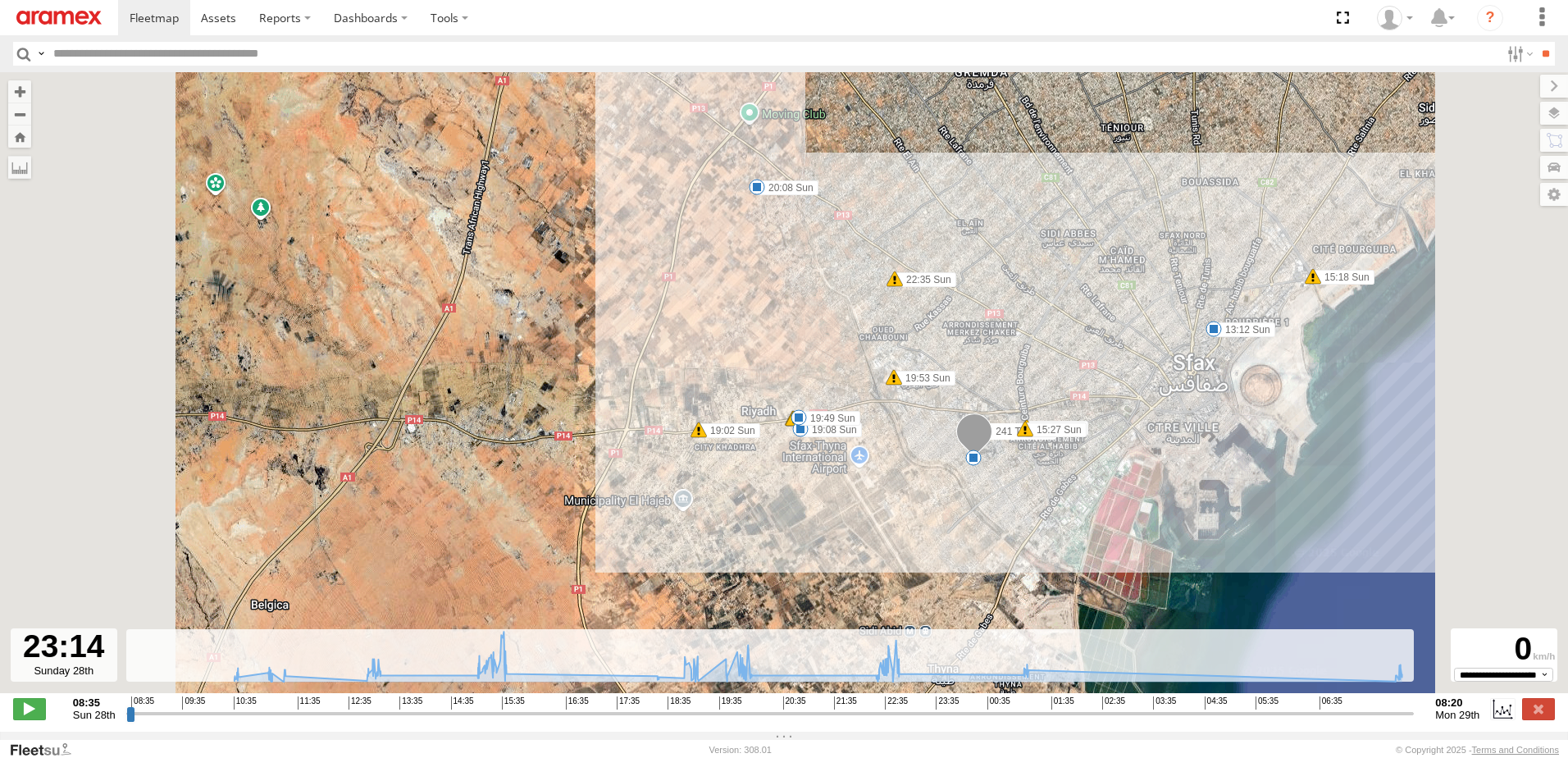
drag, startPoint x: 983, startPoint y: 377, endPoint x: 830, endPoint y: 361, distance: 153.8
click at [830, 361] on div "241 TU 8763 13:12 Sun 15:18 Sun 15:27 Sun 15:27 Sun 19:02 Sun 19:05 Sun 19:05 S…" at bounding box center [784, 391] width 1568 height 639
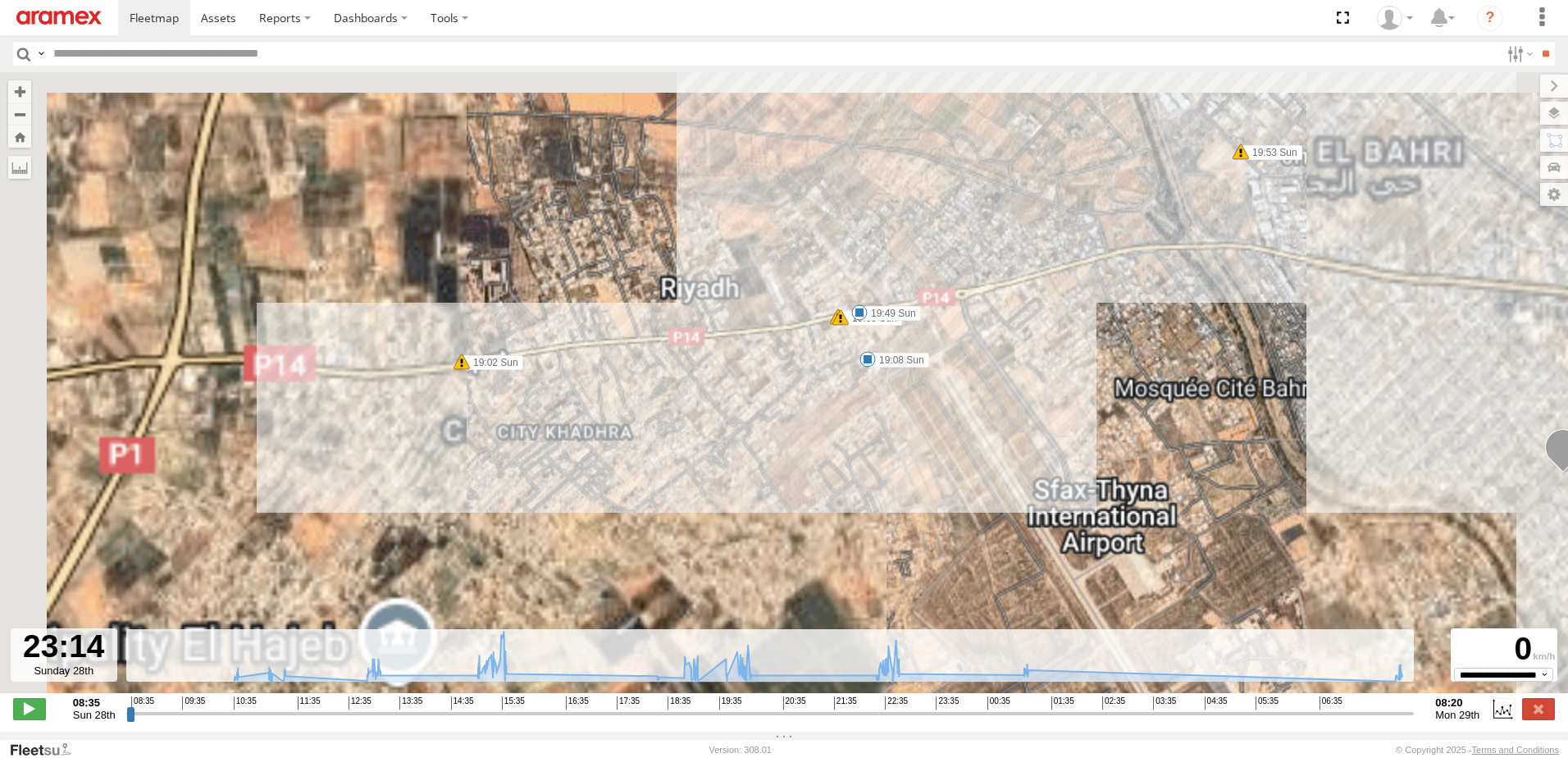
drag, startPoint x: 1109, startPoint y: 414, endPoint x: 800, endPoint y: 429, distance: 309.4
click at [800, 429] on div "241 TU 8763 13:12 Sun 15:18 Sun 15:27 Sun 15:27 Sun 19:02 Sun 19:05 Sun 19:05 S…" at bounding box center [784, 391] width 1568 height 639
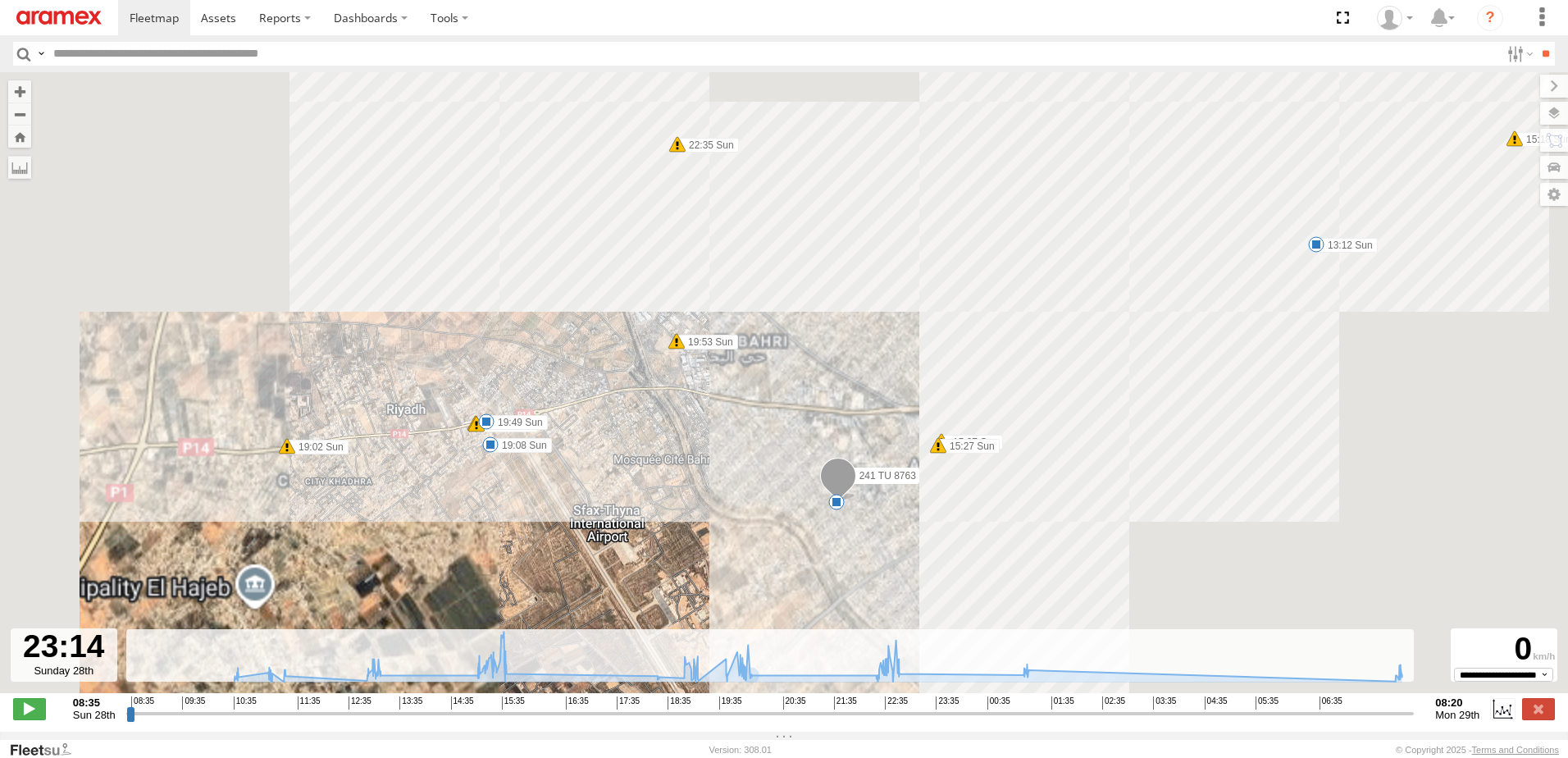
drag, startPoint x: 1092, startPoint y: 413, endPoint x: 619, endPoint y: 476, distance: 477.2
click at [619, 476] on div "241 TU 8763 13:12 Sun 15:18 Sun 15:27 Sun 15:27 Sun 19:02 Sun 19:05 Sun 19:05 S…" at bounding box center [784, 391] width 1568 height 639
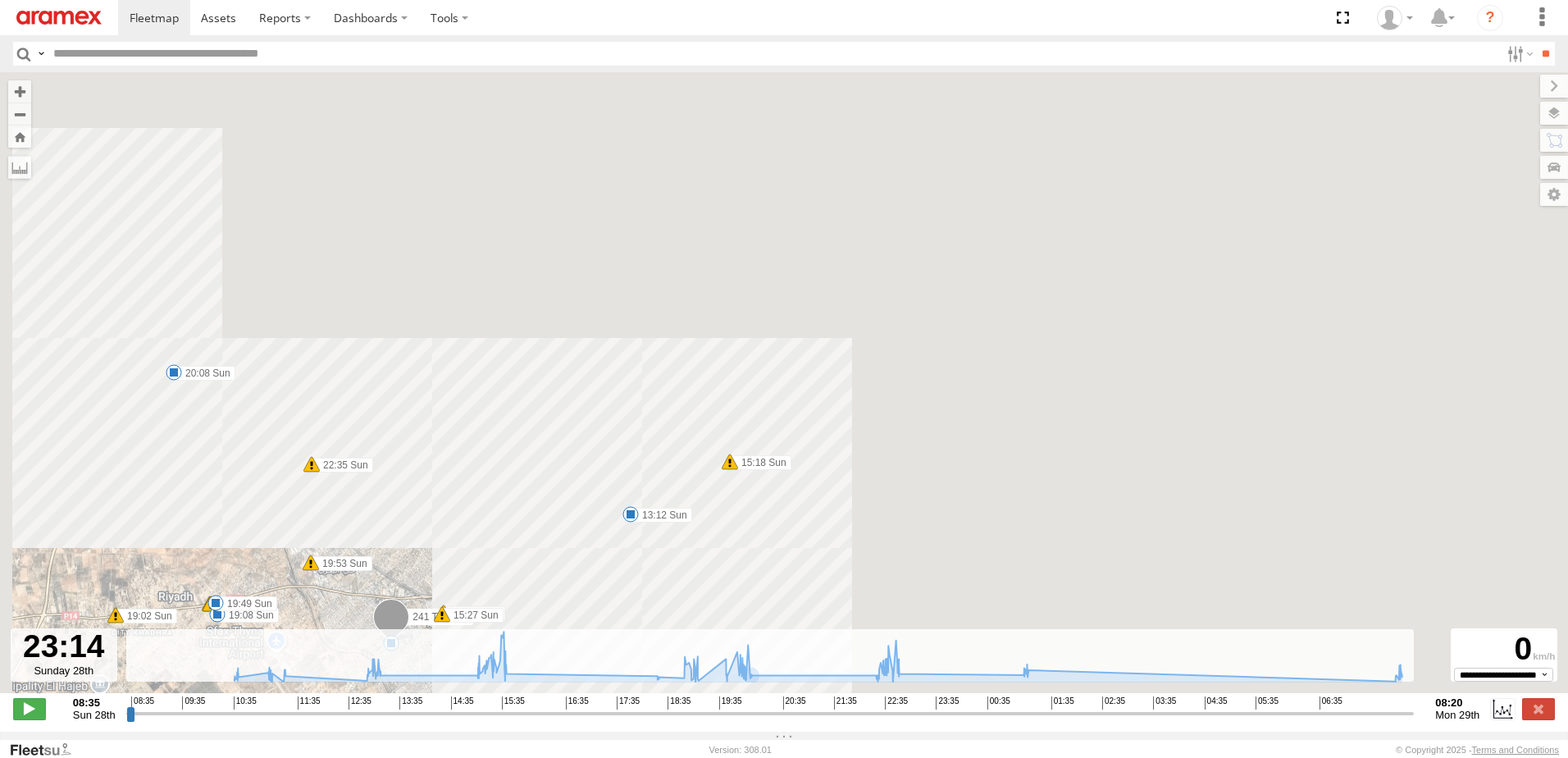
drag, startPoint x: 1059, startPoint y: 290, endPoint x: 867, endPoint y: 447, distance: 248.0
click at [867, 447] on div "241 TU 8763 13:12 Sun 15:18 Sun 15:27 Sun 15:27 Sun 19:02 Sun 19:05 Sun 19:05 S…" at bounding box center [784, 391] width 1568 height 639
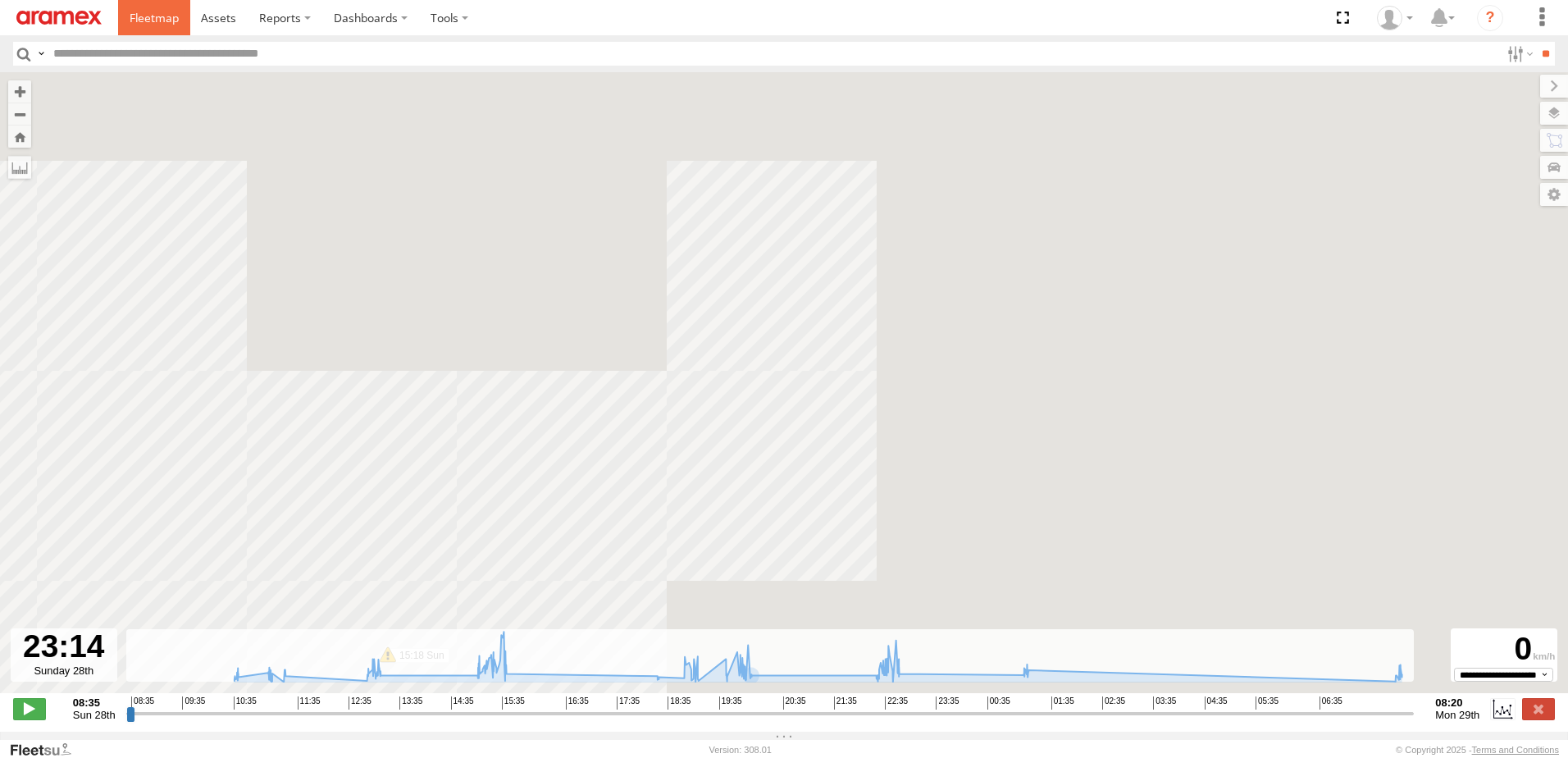
click at [142, 22] on span at bounding box center [154, 17] width 49 height 16
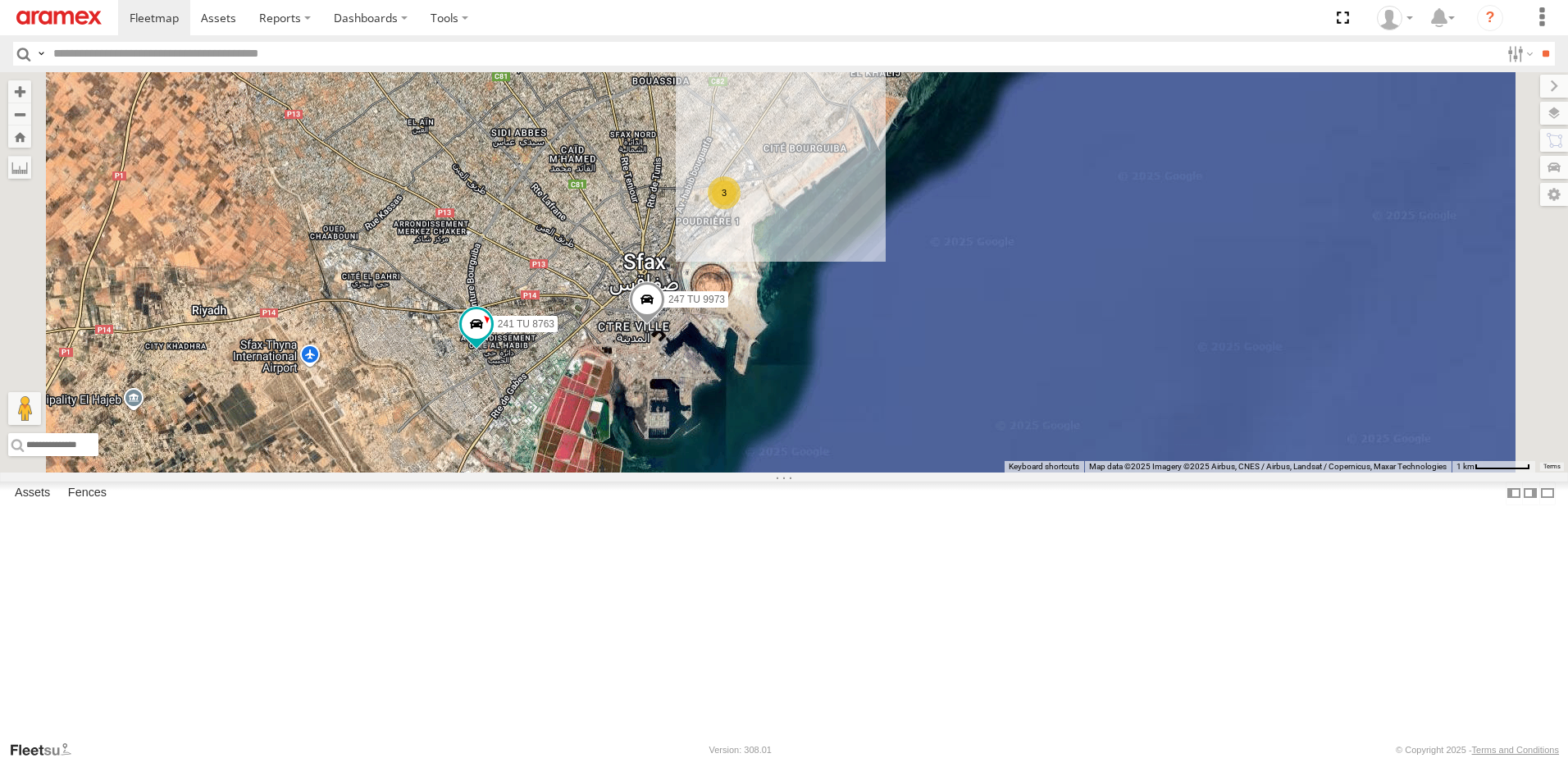
click at [839, 42] on span at bounding box center [824, 27] width 30 height 30
click at [847, 35] on label at bounding box center [830, 29] width 32 height 12
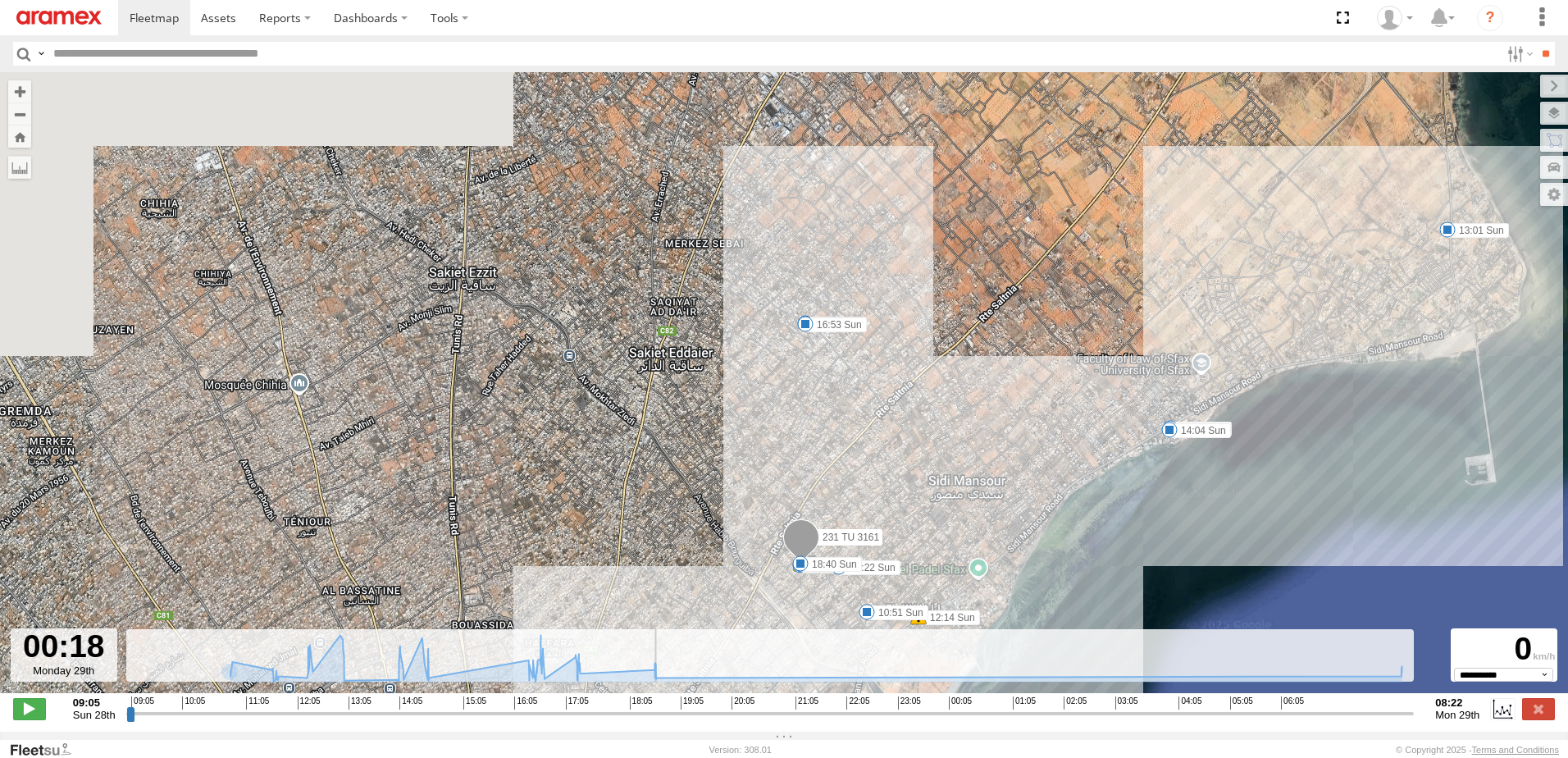
drag, startPoint x: 128, startPoint y: 724, endPoint x: 965, endPoint y: 599, distance: 846.3
type input "**********"
click at [965, 706] on input "range" at bounding box center [770, 714] width 1289 height 16
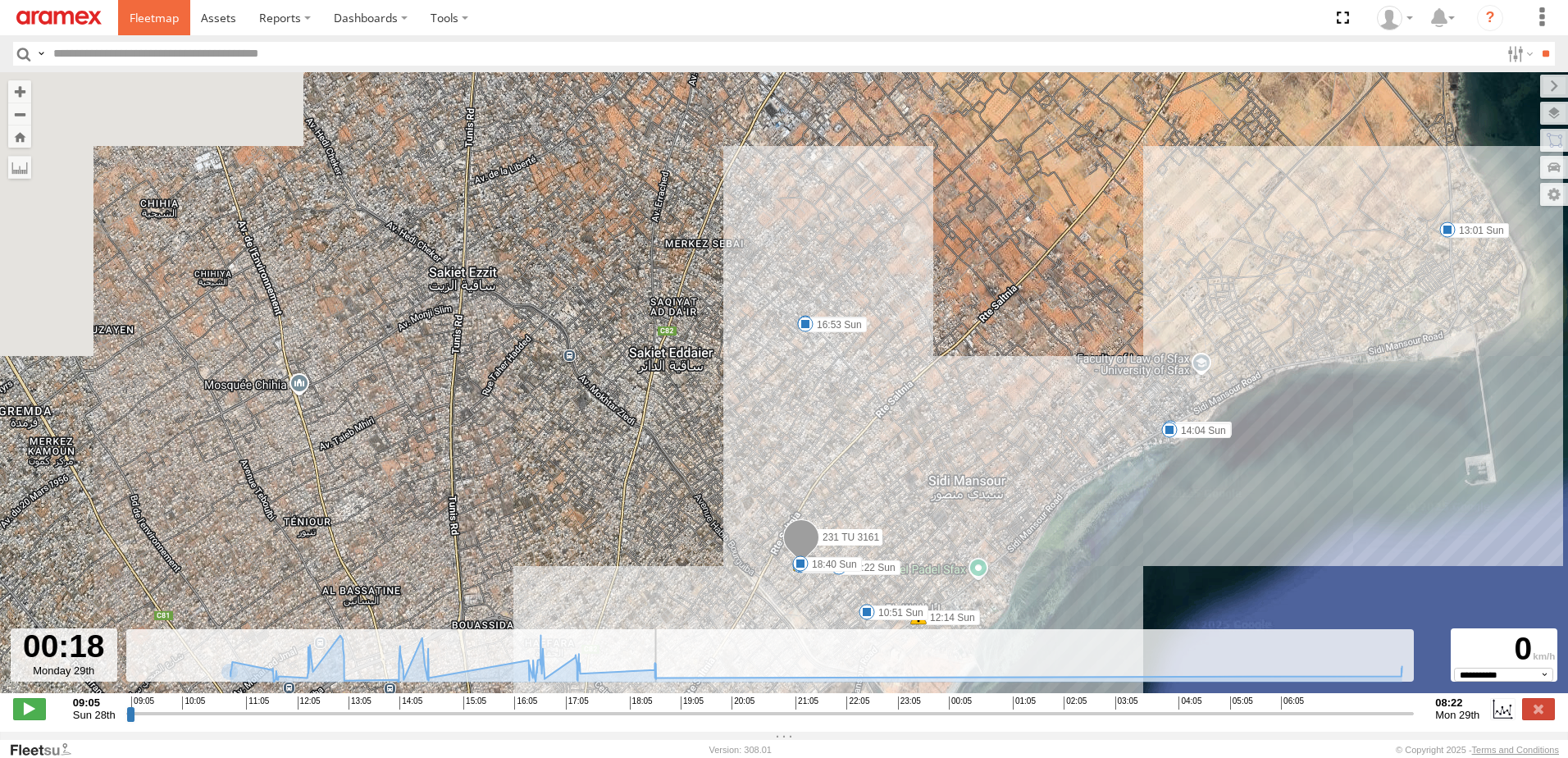
click at [160, 21] on span at bounding box center [154, 17] width 49 height 16
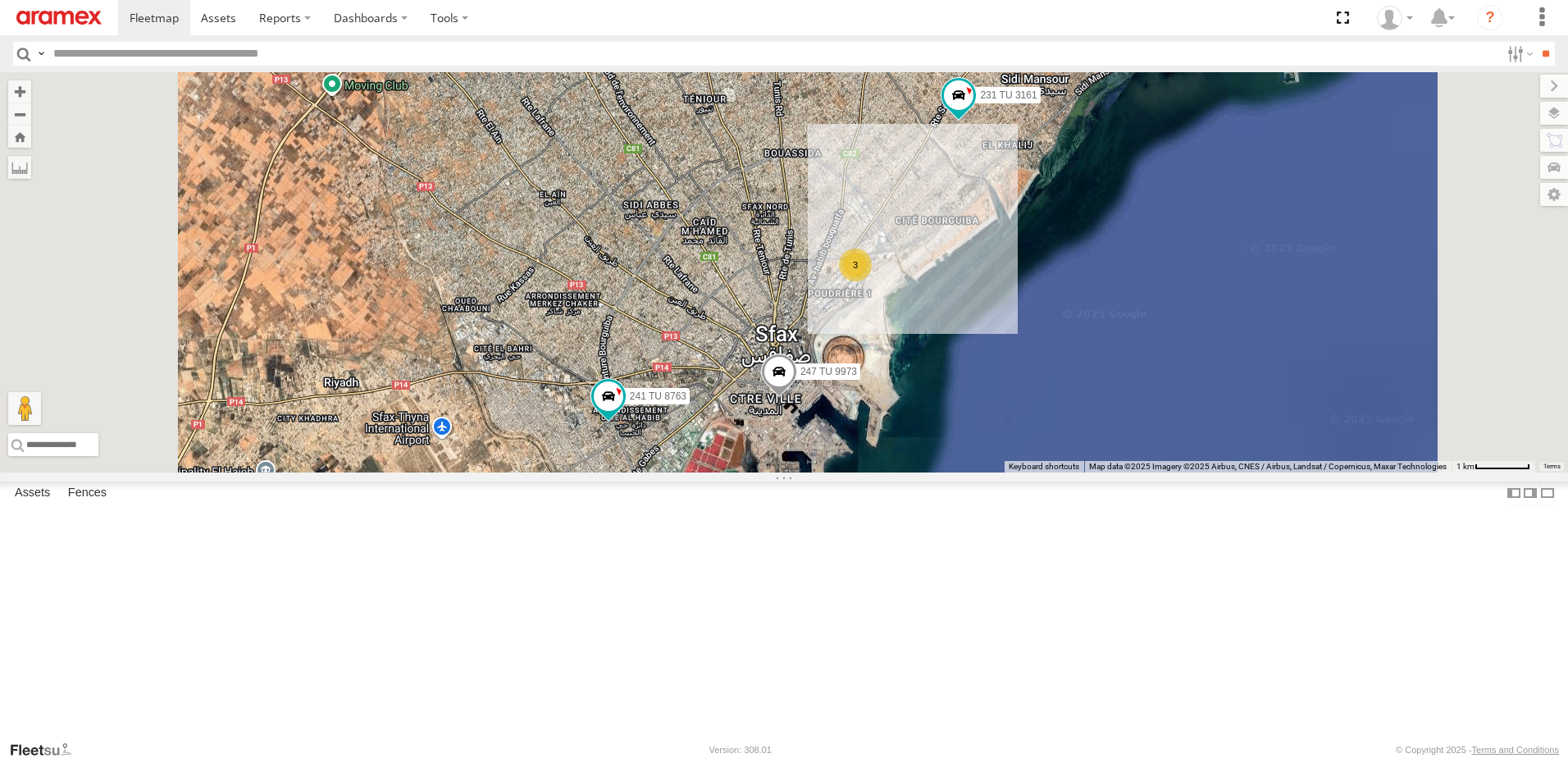
click at [797, 398] on span at bounding box center [779, 376] width 36 height 44
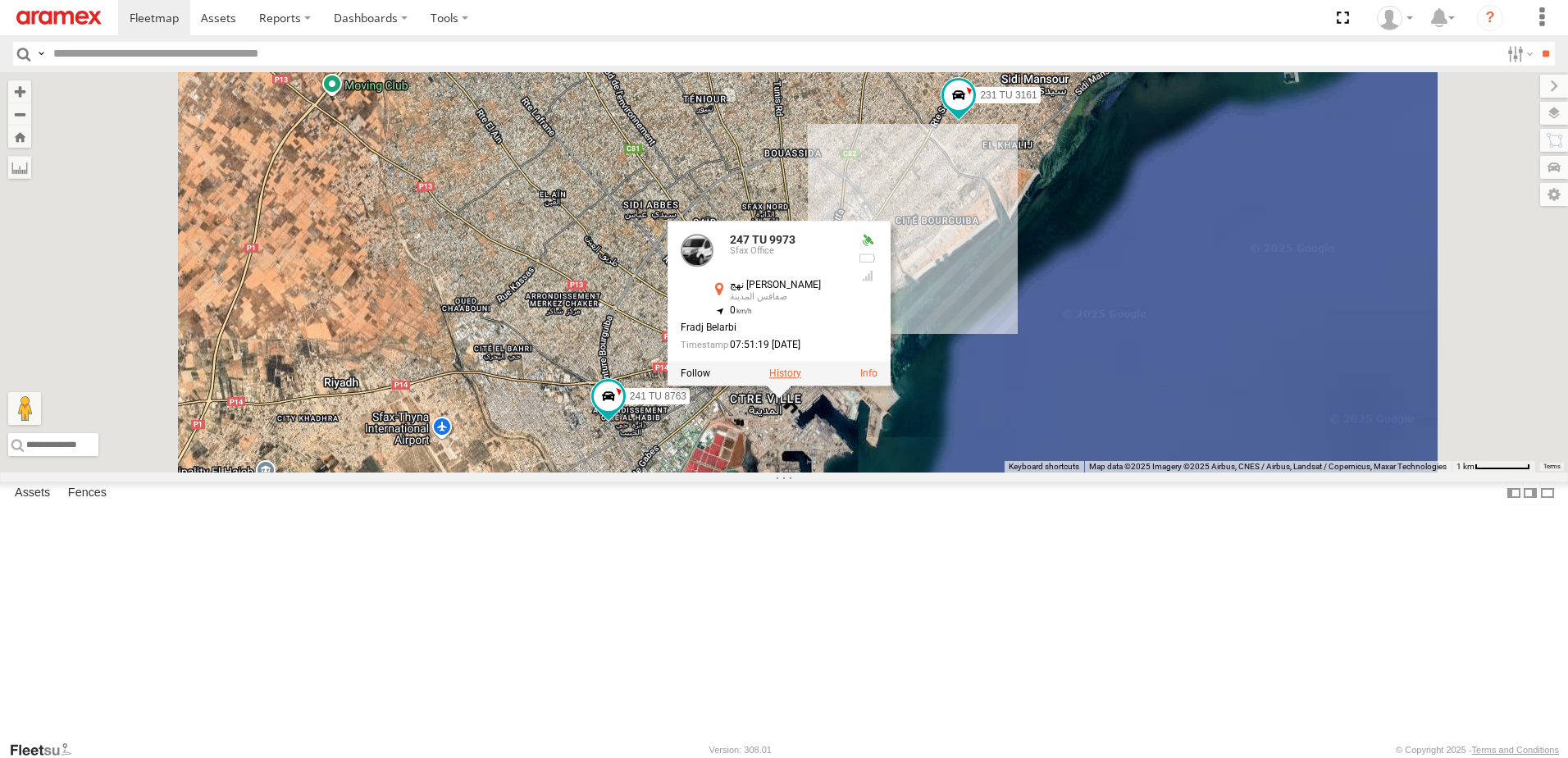
click at [801, 379] on label at bounding box center [785, 373] width 32 height 12
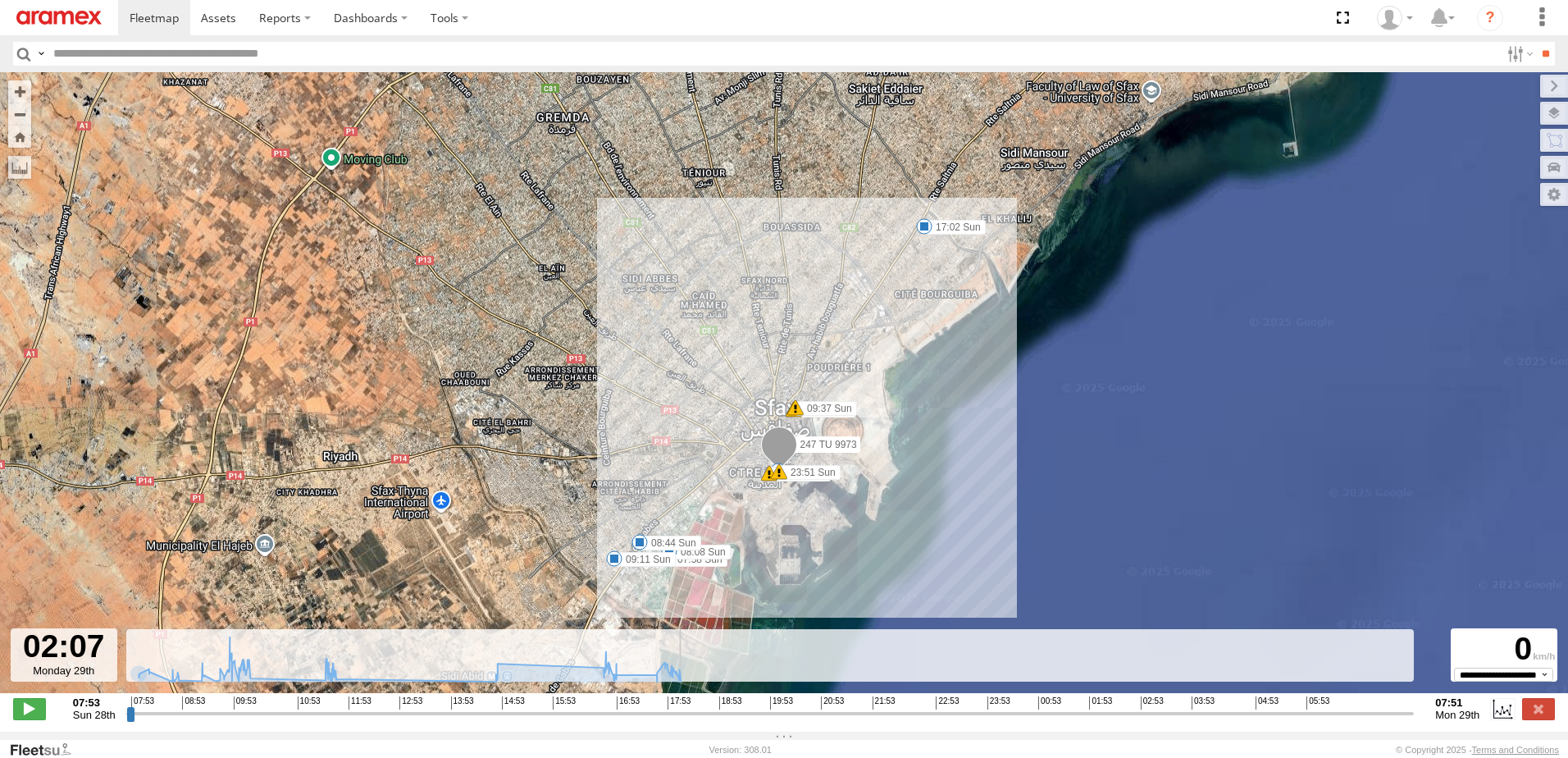
drag, startPoint x: 130, startPoint y: 723, endPoint x: 1104, endPoint y: 684, distance: 974.8
type input "**********"
click at [1104, 706] on input "range" at bounding box center [770, 714] width 1289 height 16
click at [148, 25] on span at bounding box center [154, 17] width 49 height 16
